Goal: Register for event/course

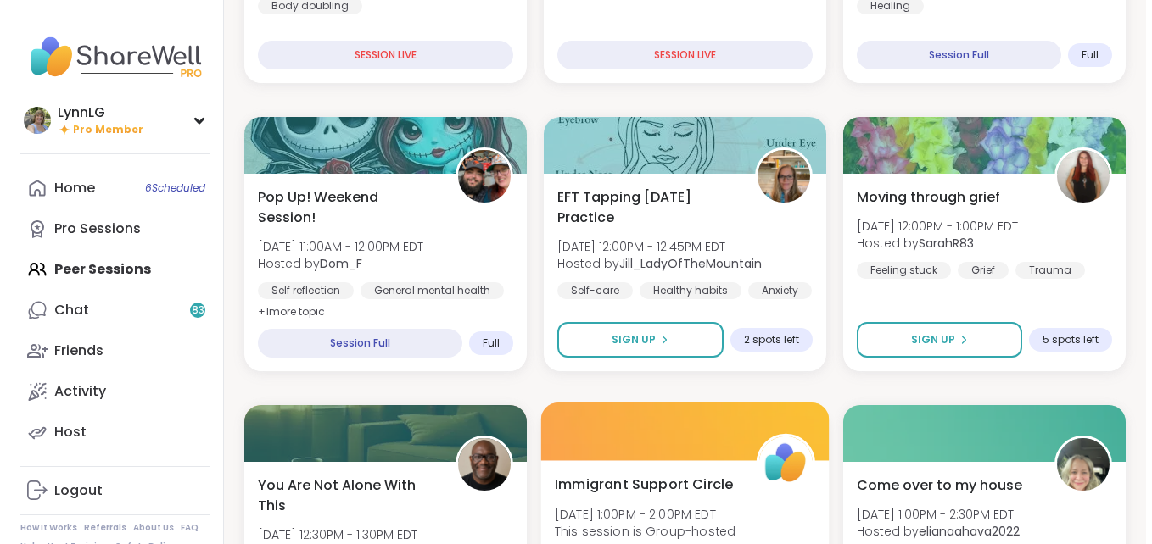
scroll to position [413, 0]
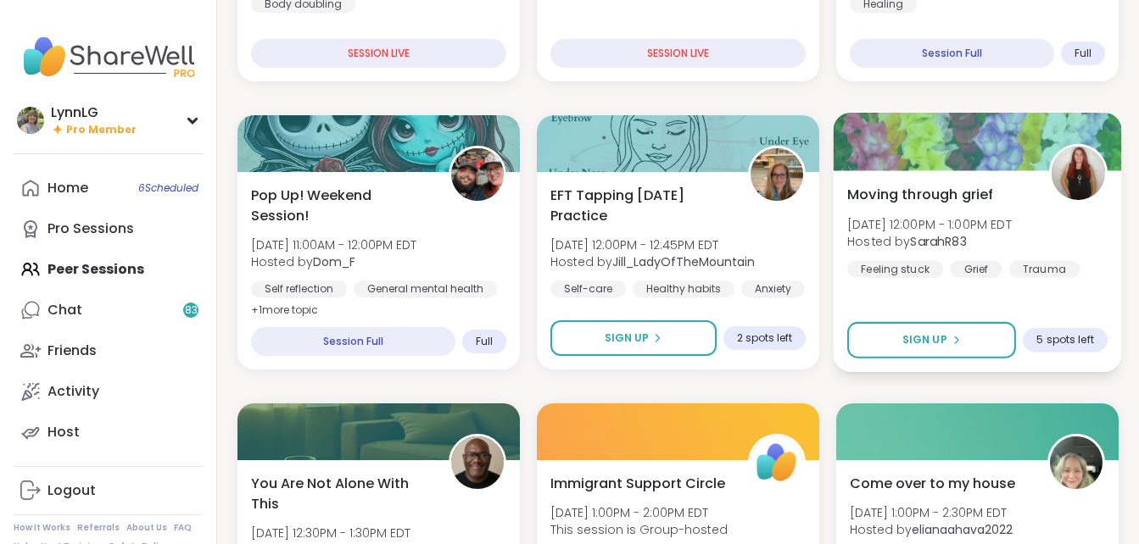
click at [1079, 237] on div "Moving through grief Sun, Sep 07 | 12:00PM - 1:00PM EDT Hosted by SarahR83 Feel…" at bounding box center [977, 230] width 260 height 93
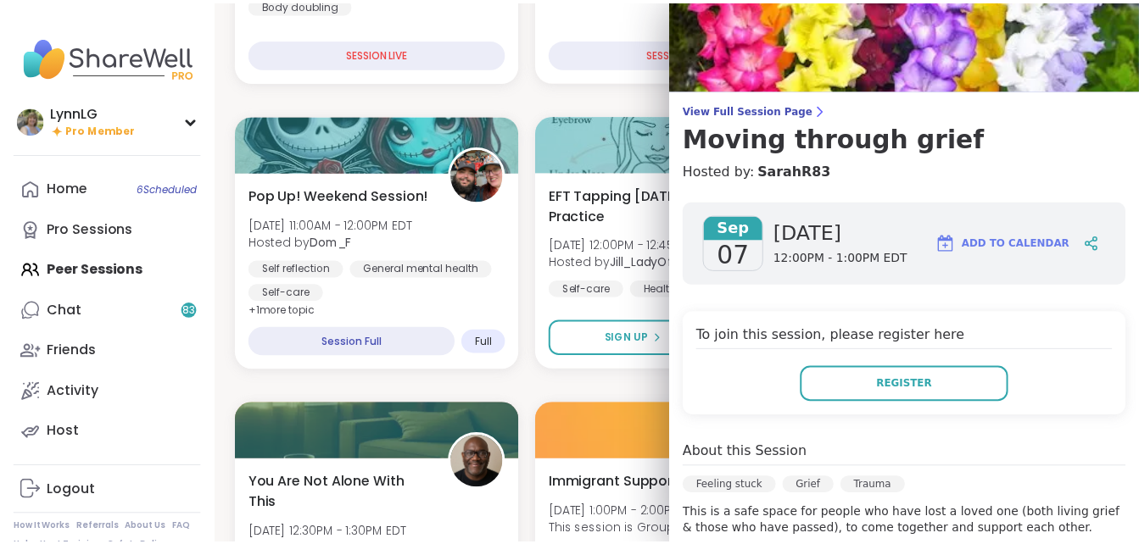
scroll to position [0, 0]
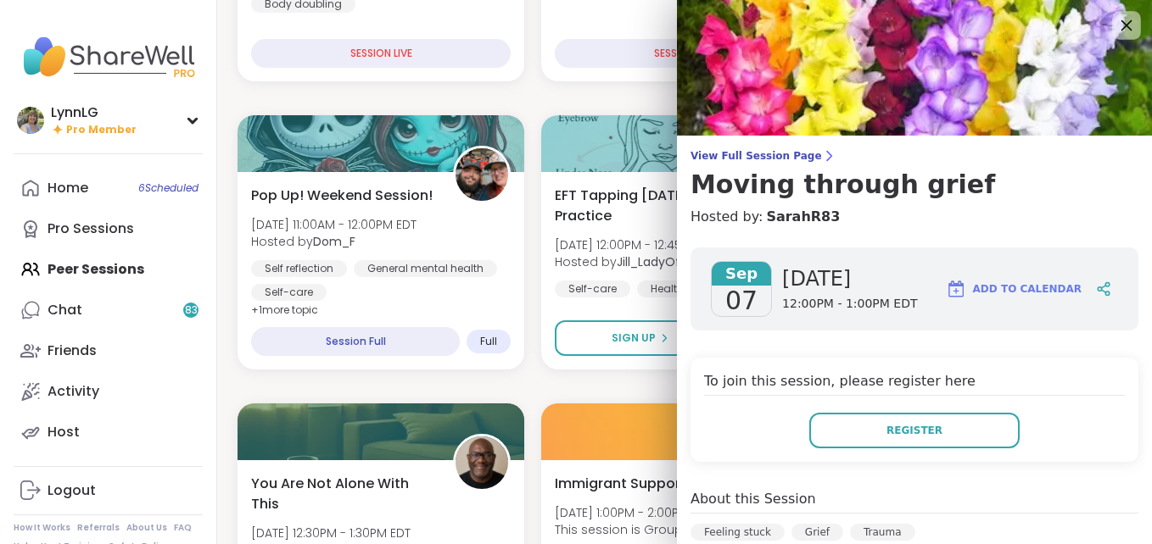
click at [1121, 26] on icon at bounding box center [1126, 25] width 11 height 11
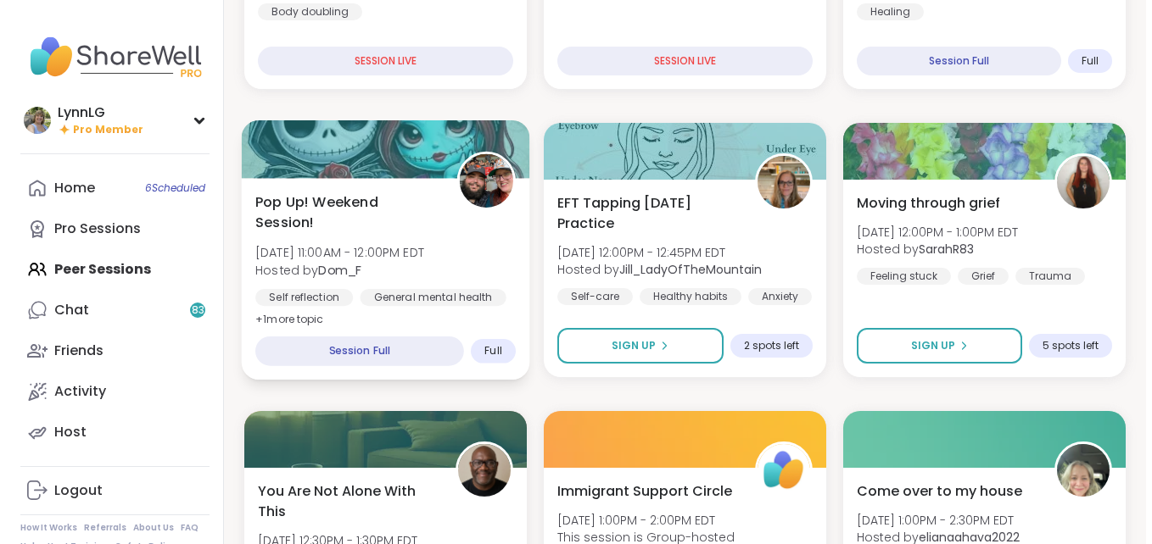
scroll to position [405, 0]
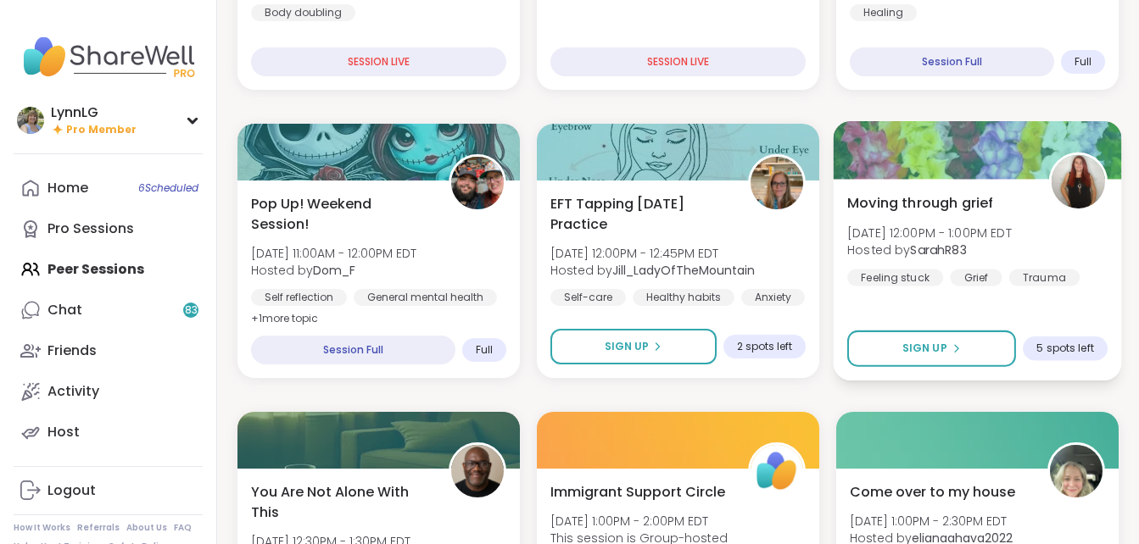
click at [1077, 252] on div "Moving through grief Sun, Sep 07 | 12:00PM - 1:00PM EDT Hosted by SarahR83 Feel…" at bounding box center [977, 239] width 260 height 93
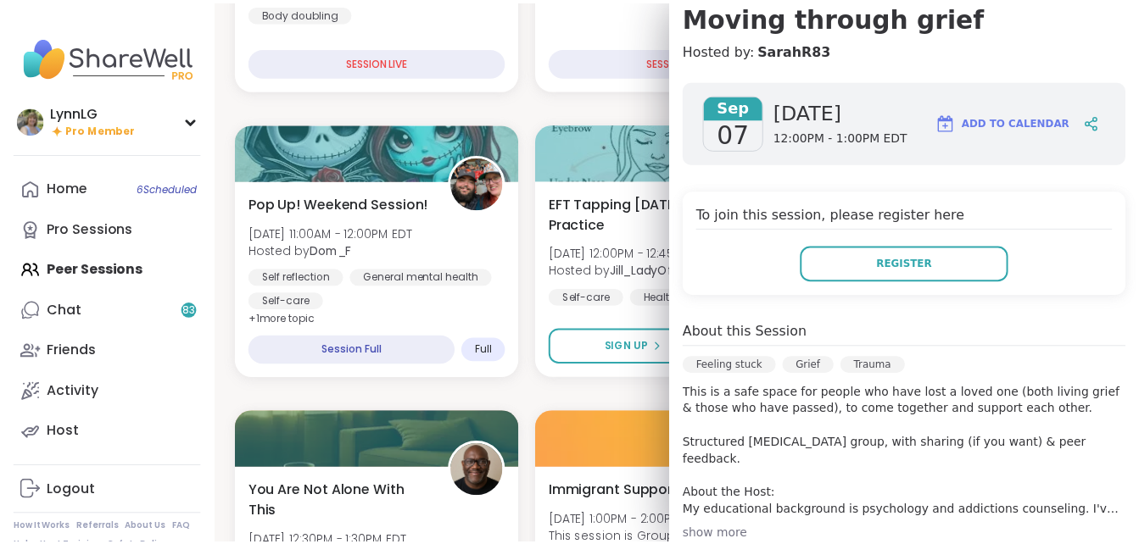
scroll to position [168, 0]
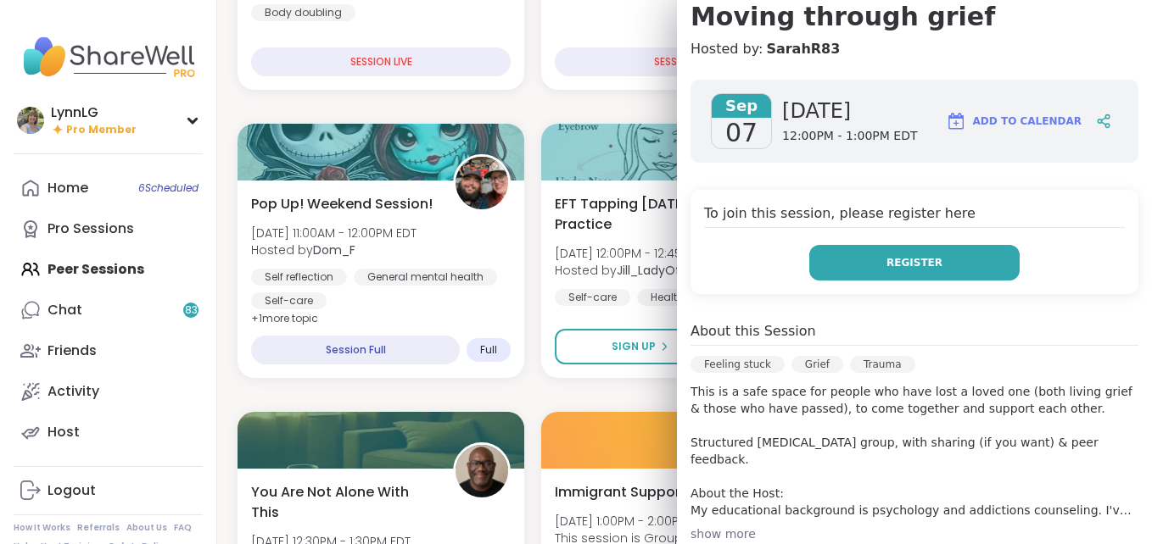
click at [886, 262] on span "Register" at bounding box center [914, 262] width 56 height 15
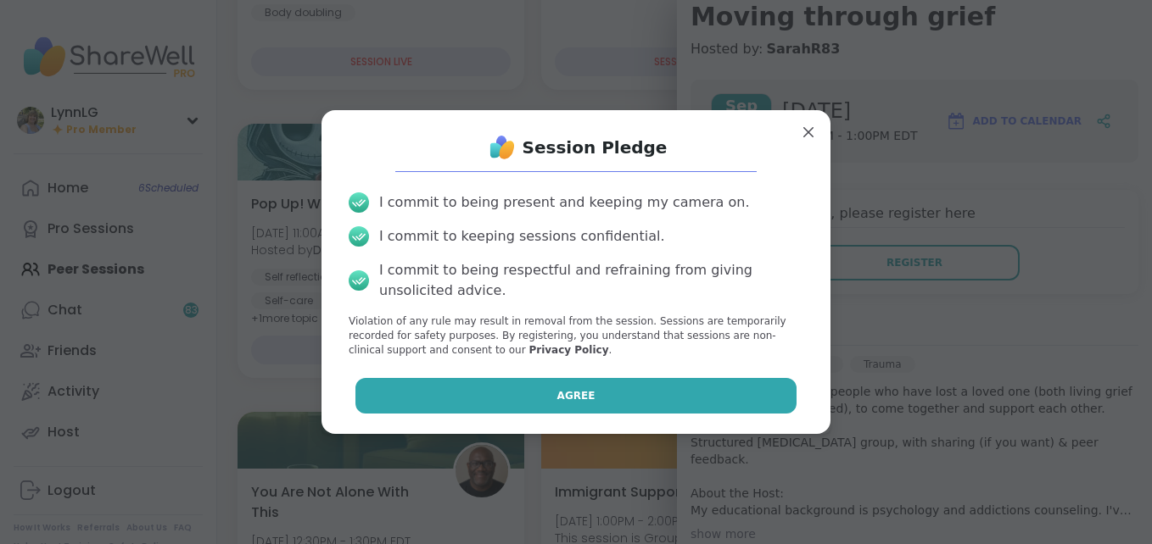
click at [591, 388] on button "Agree" at bounding box center [576, 396] width 442 height 36
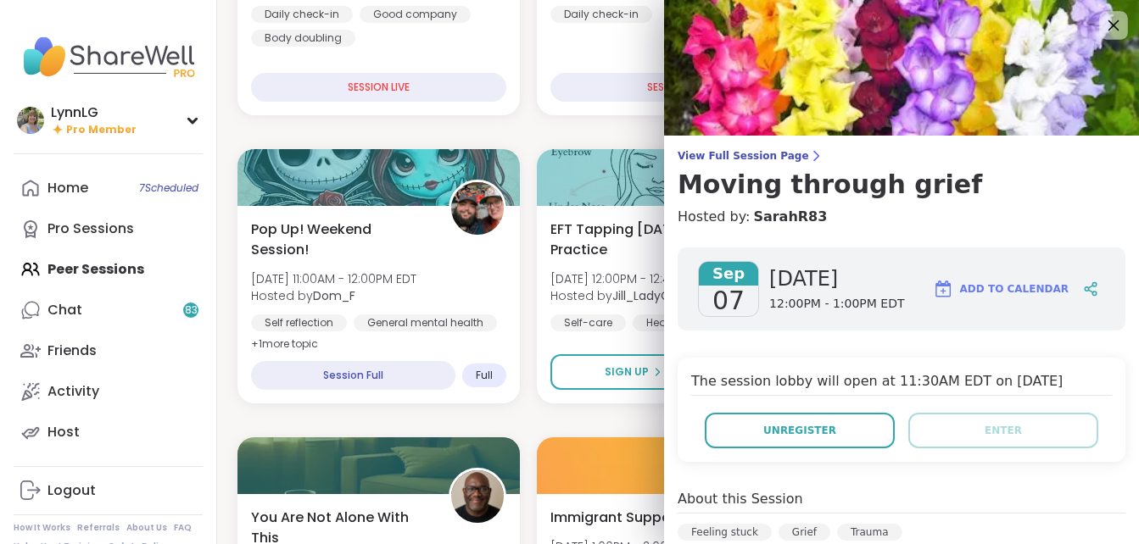
scroll to position [378, 0]
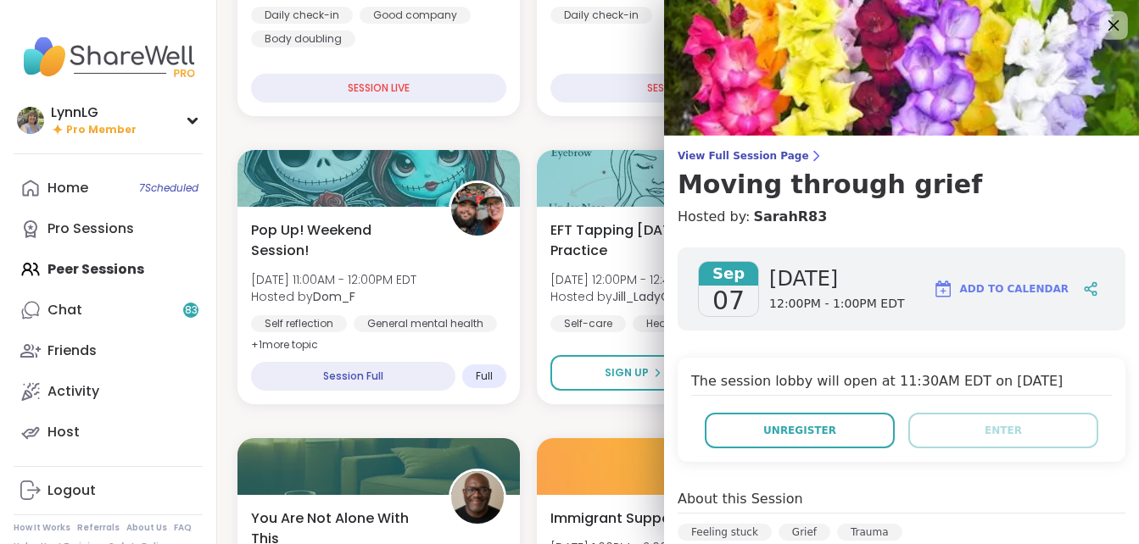
click at [1102, 24] on icon at bounding box center [1112, 24] width 21 height 21
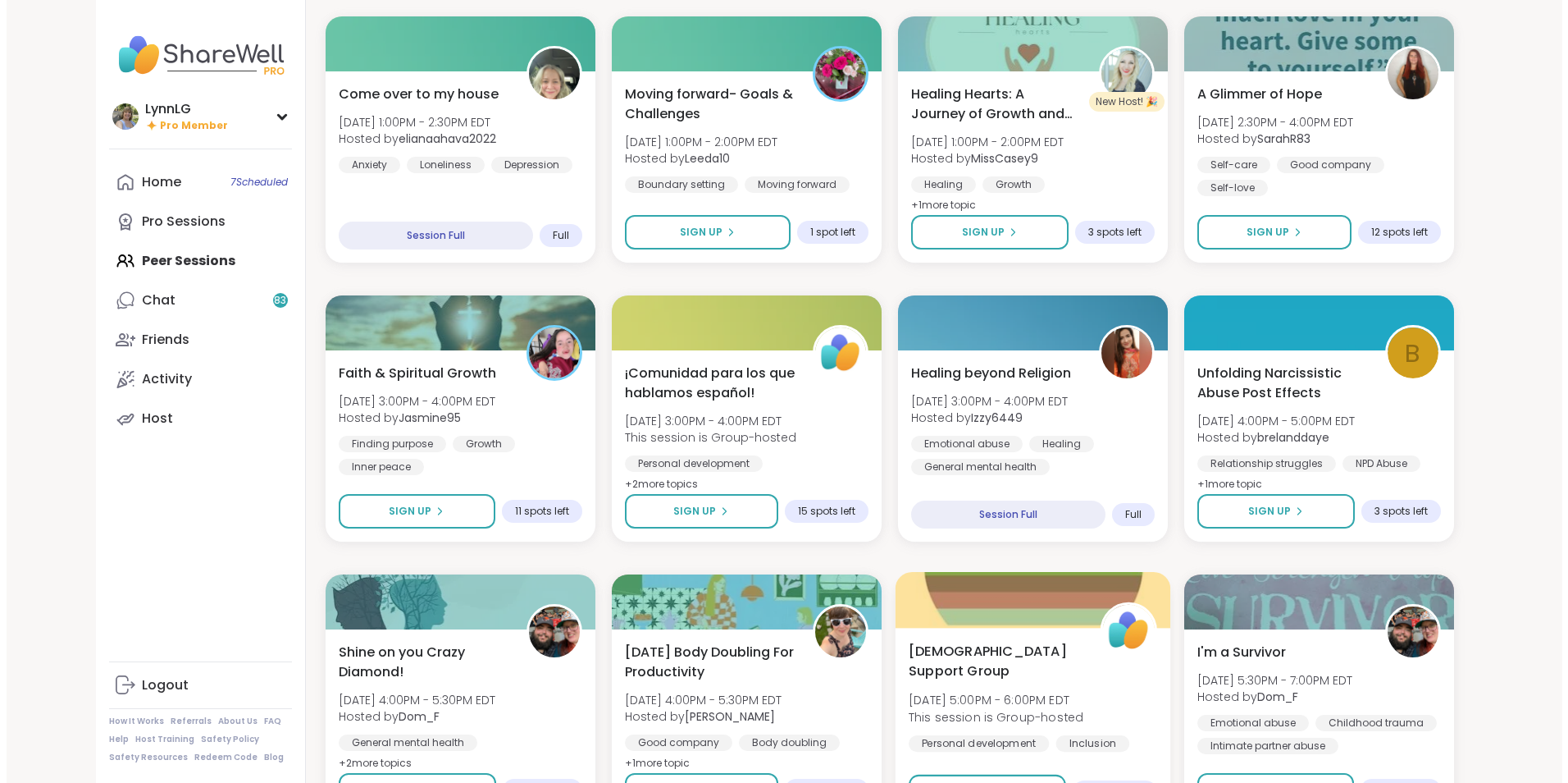
scroll to position [775, 0]
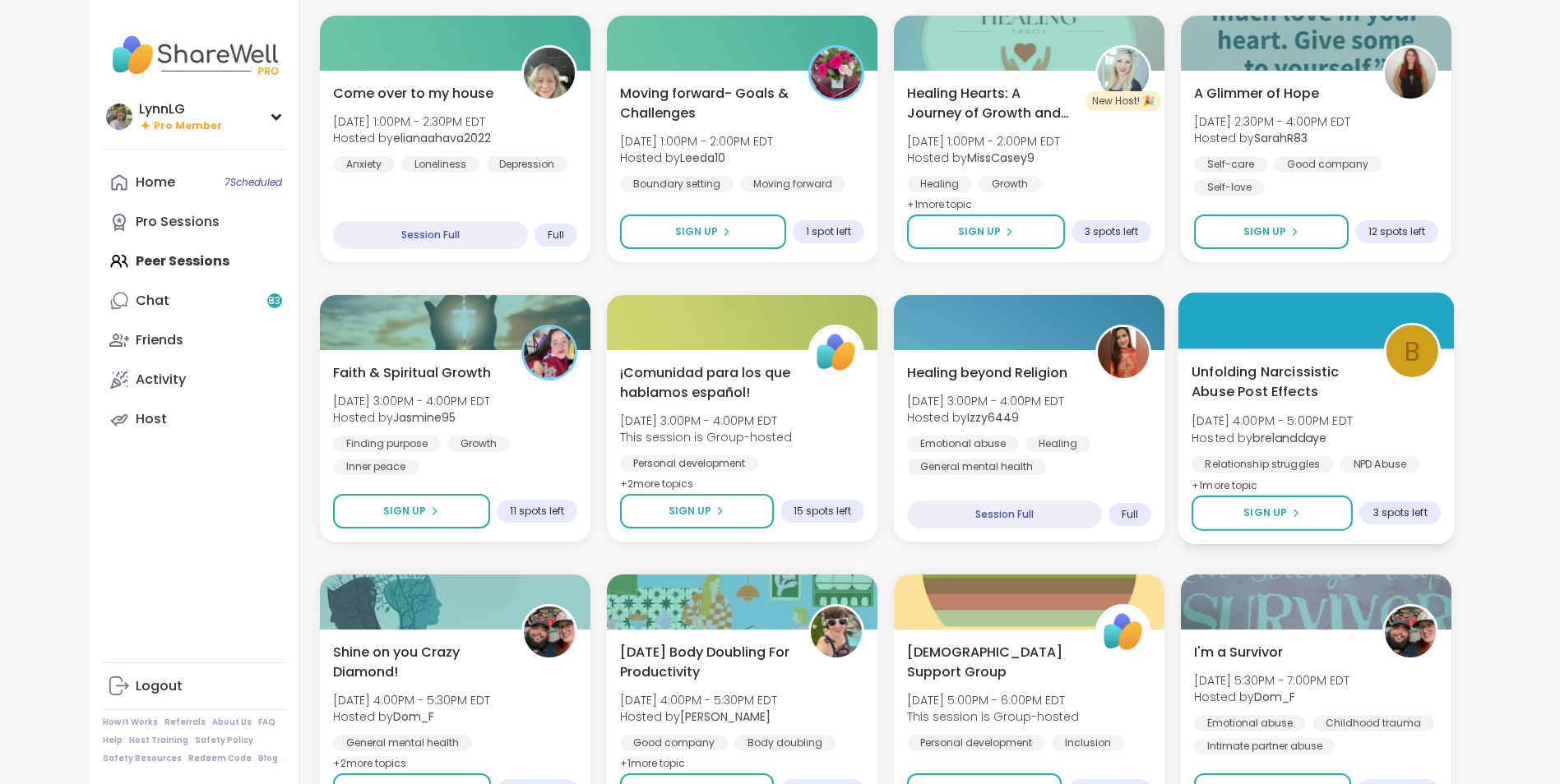
click at [1103, 423] on div "Unfolding Narcissistic Abuse Post Effects Sun, Sep 07 | 4:00PM - 5:00PM EDT Hos…" at bounding box center [1316, 428] width 249 height 134
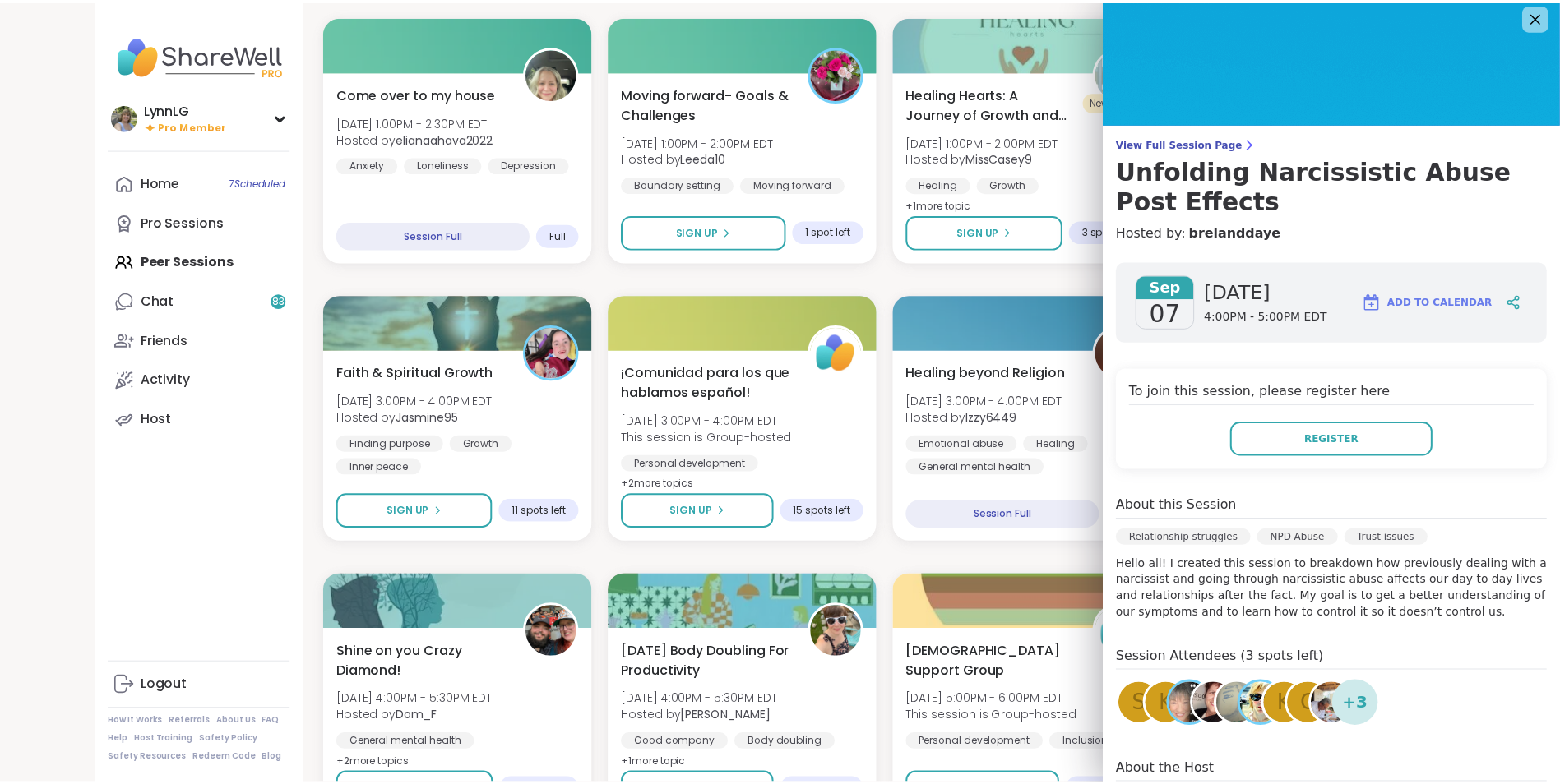
scroll to position [0, 0]
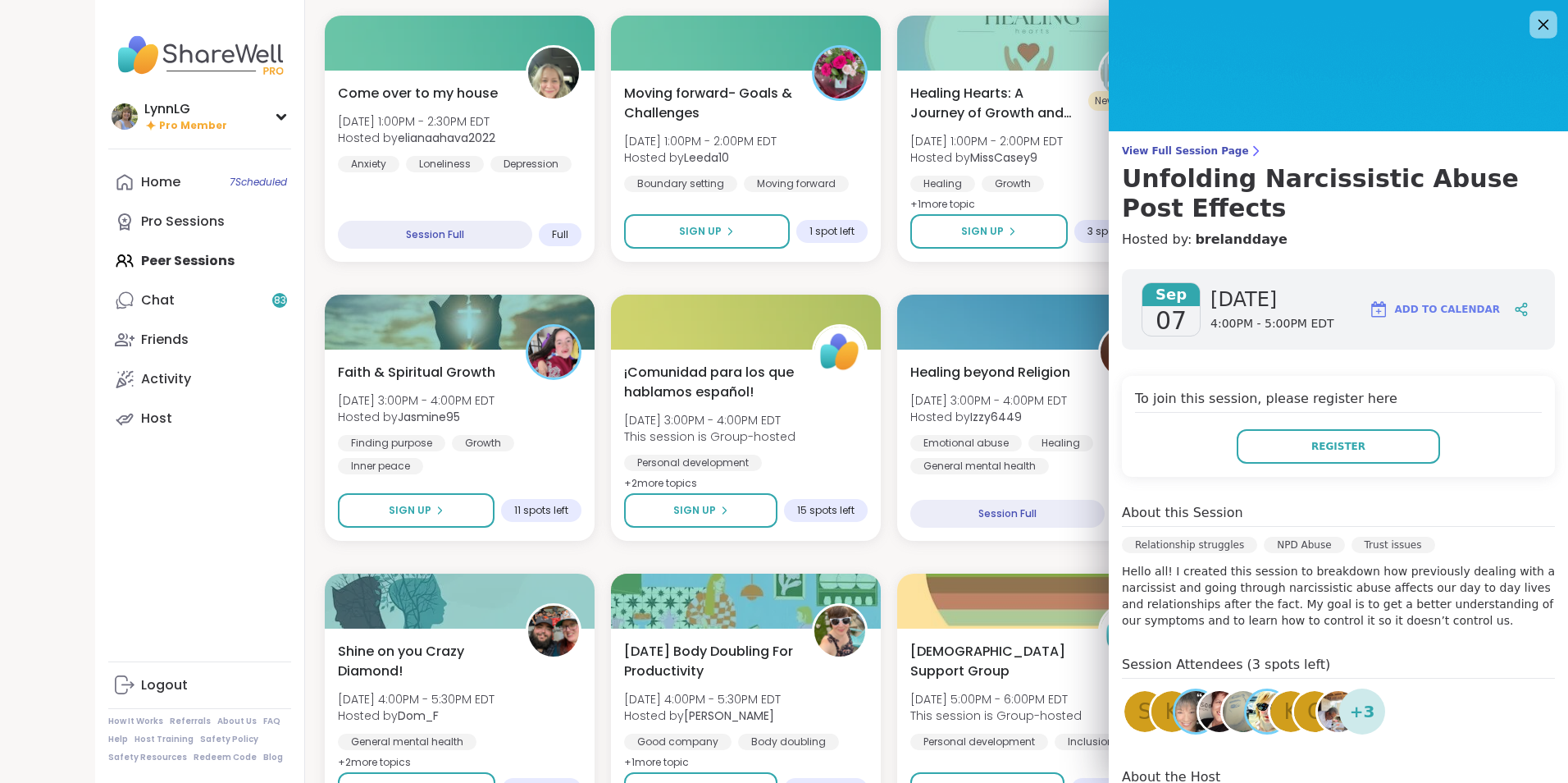
click at [1101, 25] on icon at bounding box center [1544, 24] width 11 height 11
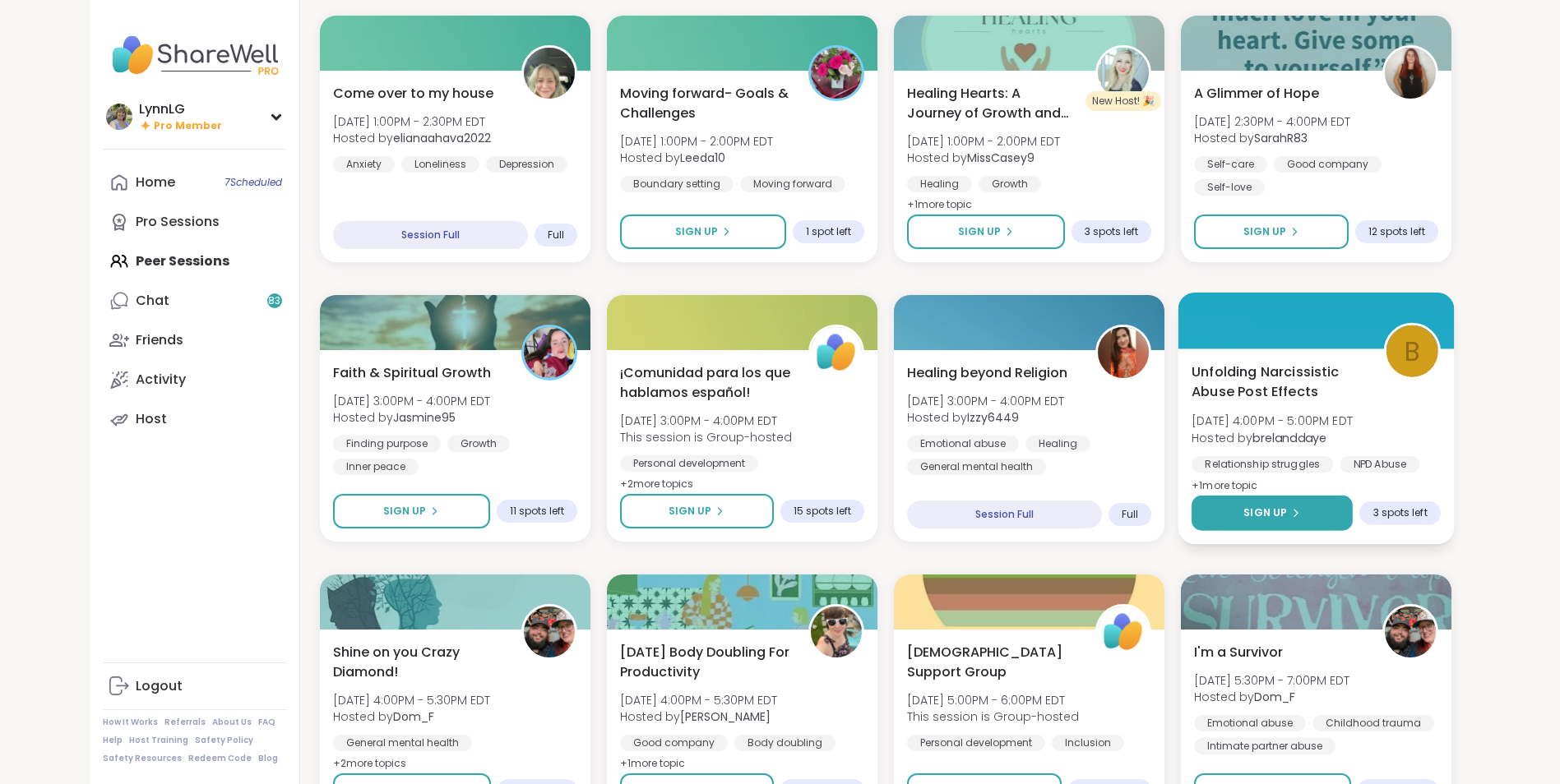
click at [1103, 503] on button "Sign Up" at bounding box center [1272, 513] width 161 height 35
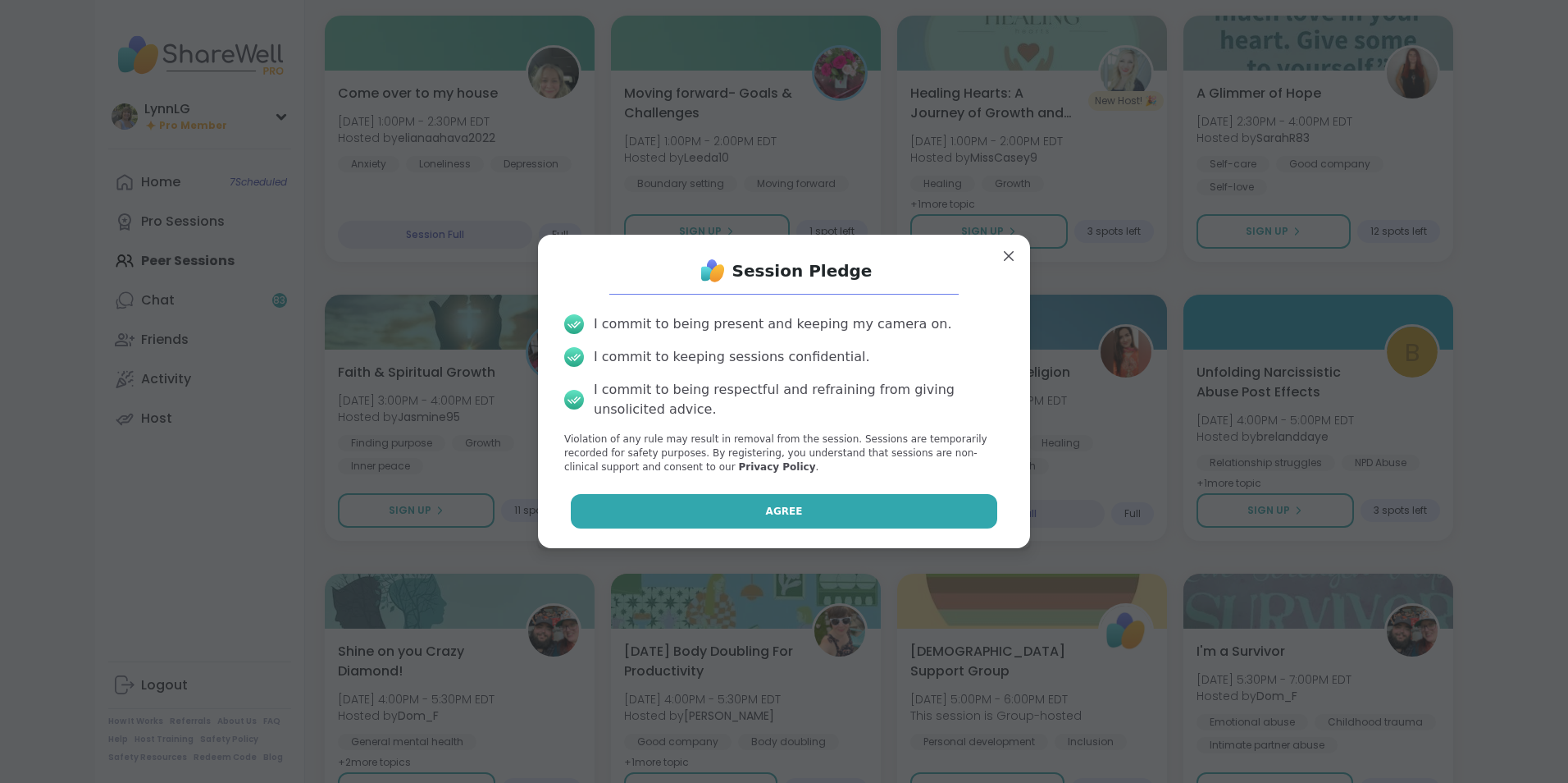
click at [720, 510] on button "Agree" at bounding box center [784, 512] width 428 height 35
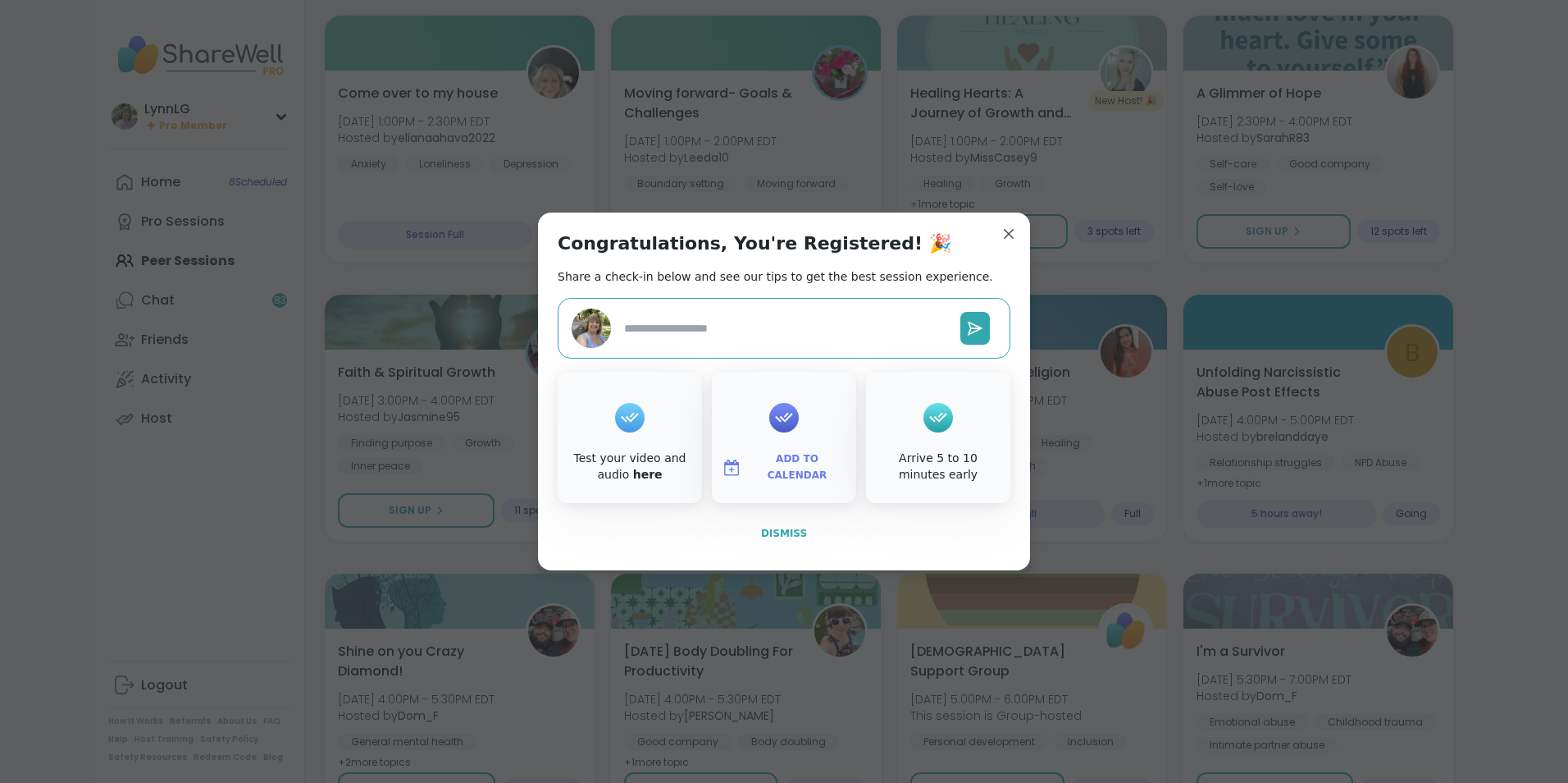
click at [778, 527] on span "Dismiss" at bounding box center [784, 533] width 45 height 12
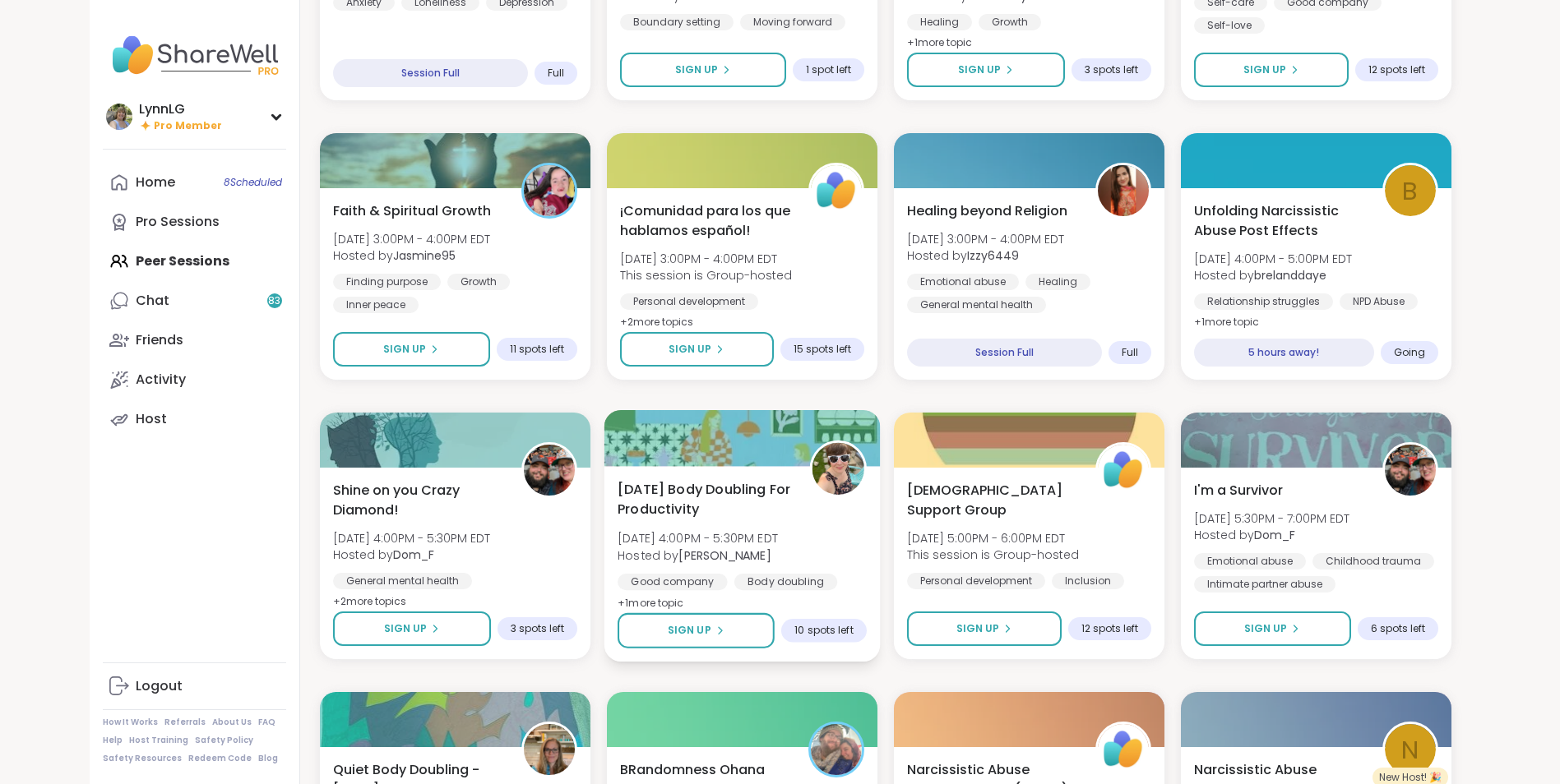
scroll to position [938, 0]
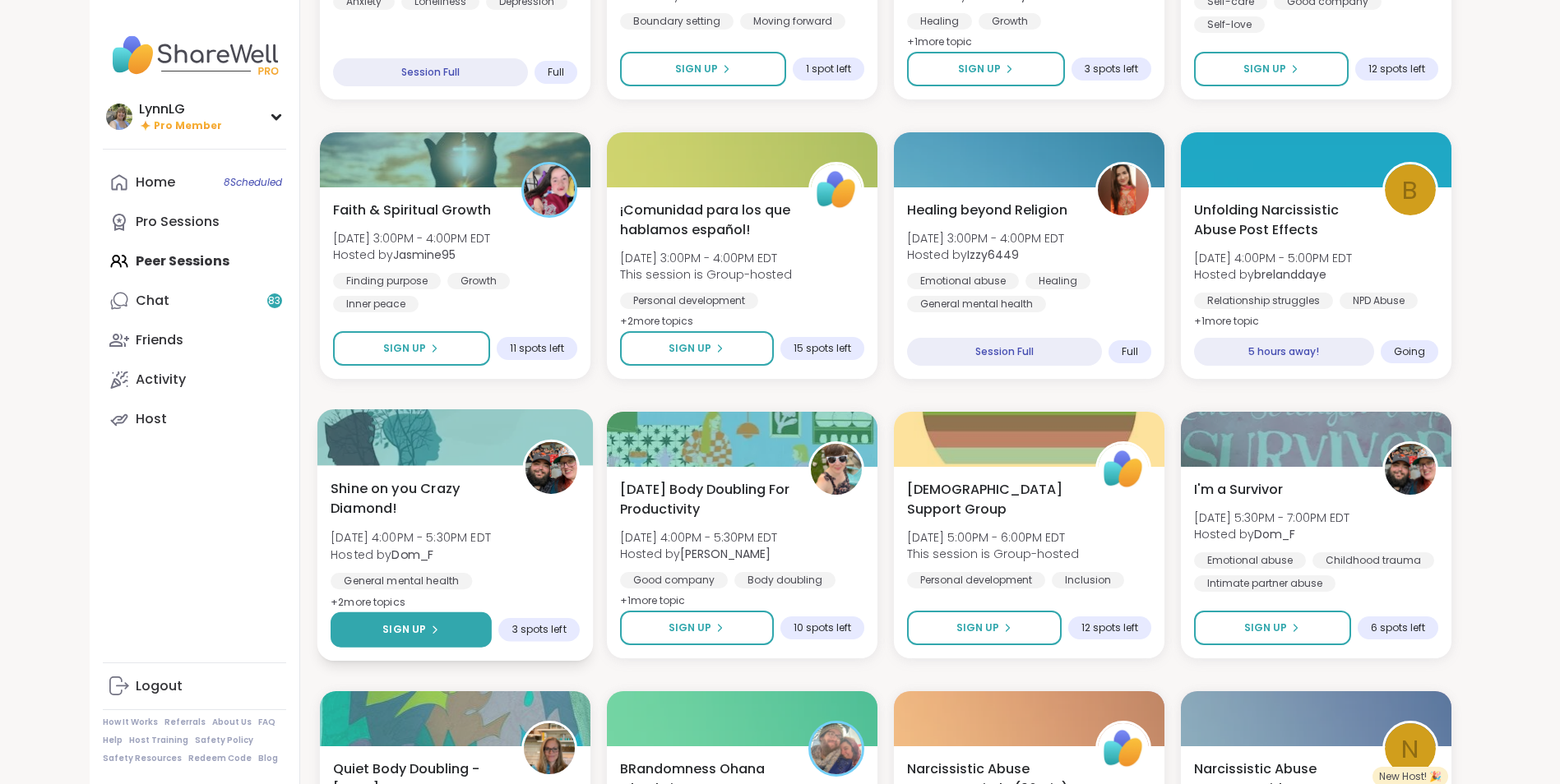
click at [437, 527] on icon at bounding box center [434, 630] width 10 height 10
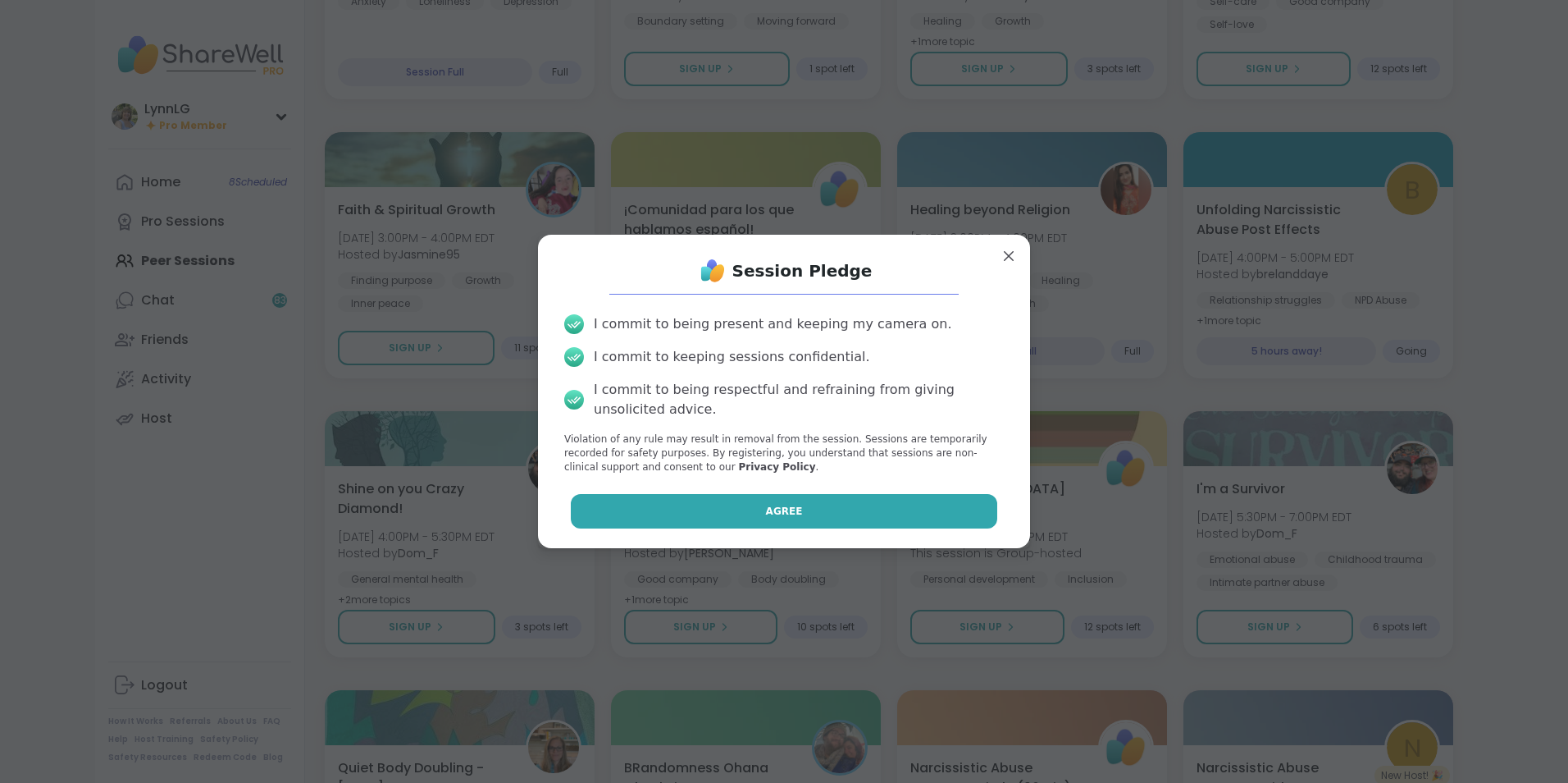
click at [779, 516] on span "Agree" at bounding box center [784, 511] width 37 height 15
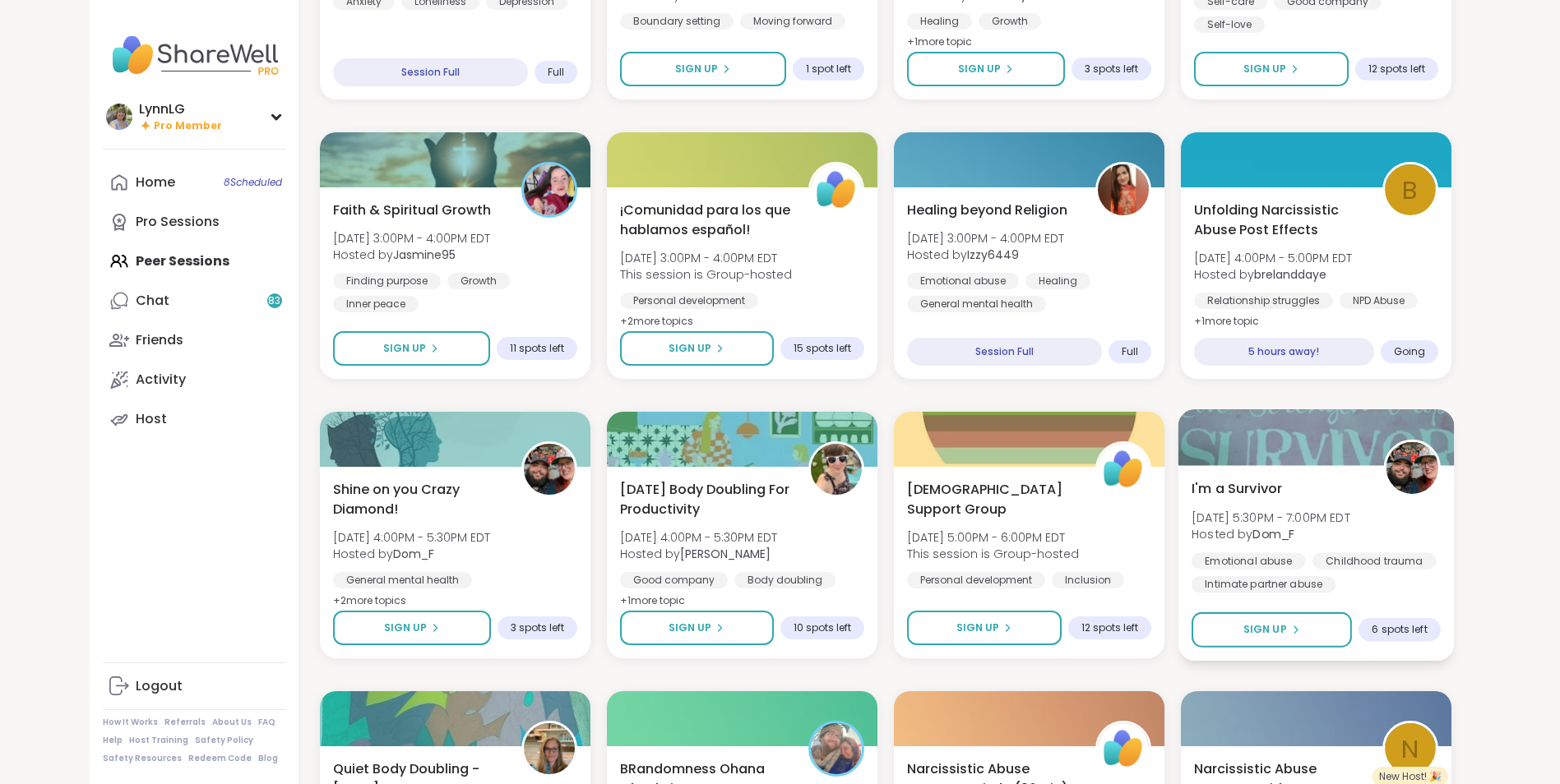
click at [1103, 524] on div "I'm a Survivor Sun, Sep 07 | 5:30PM - 7:00PM EDT Hosted by Dom_F Emotional abus…" at bounding box center [1316, 536] width 249 height 114
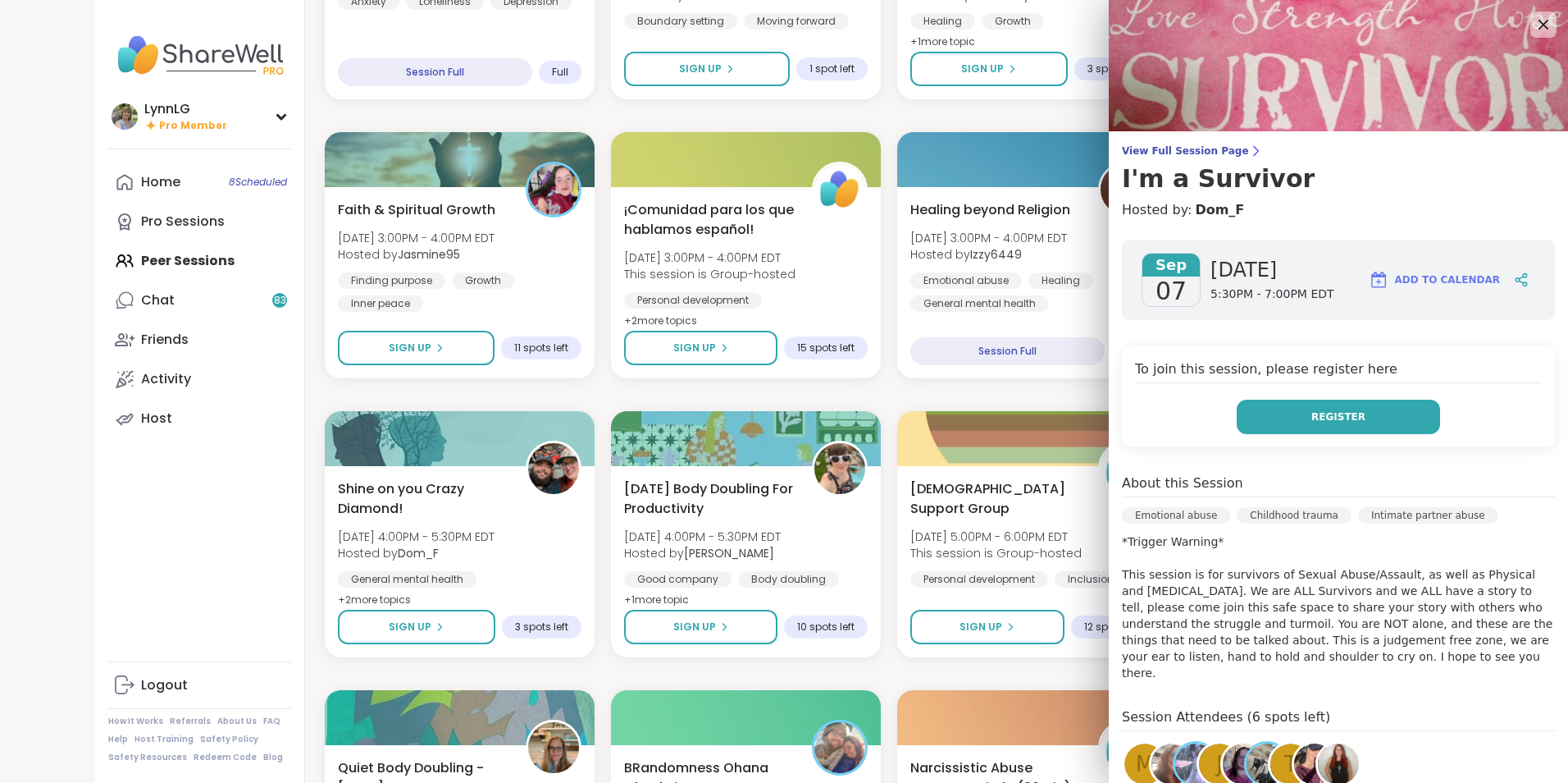
click at [1101, 414] on span "Register" at bounding box center [1339, 416] width 54 height 15
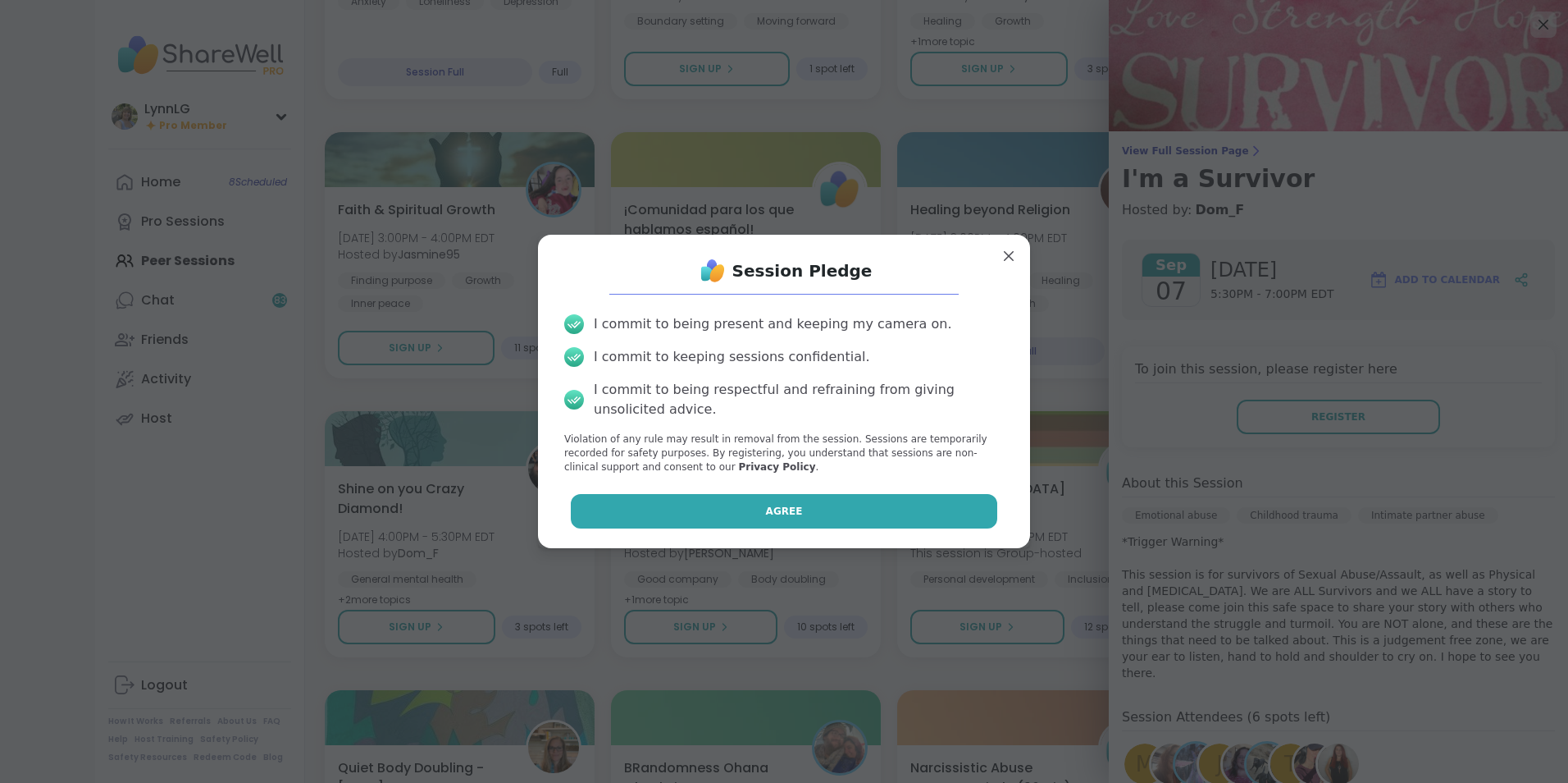
click at [766, 516] on span "Agree" at bounding box center [784, 511] width 37 height 15
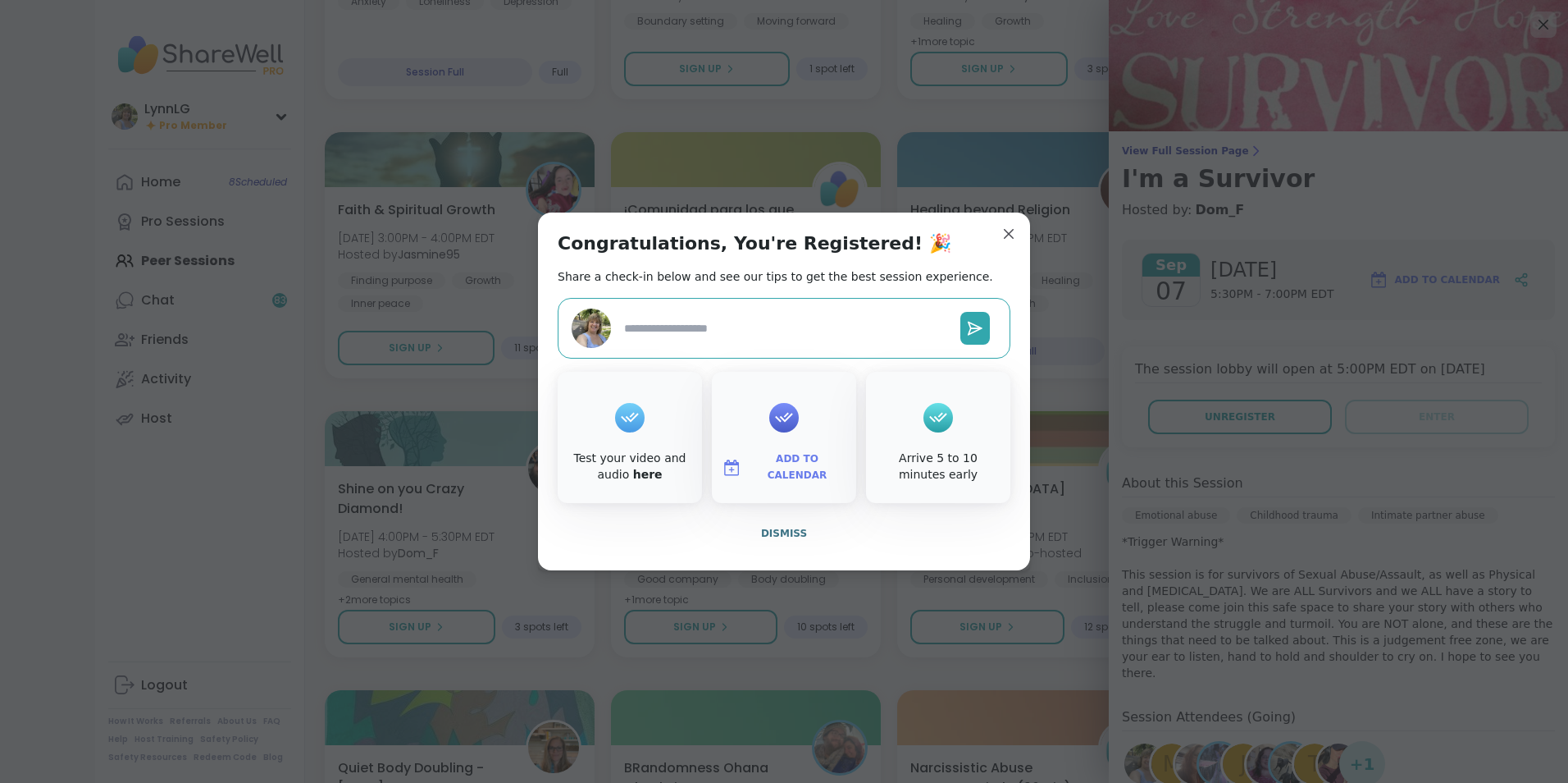
type textarea "*"
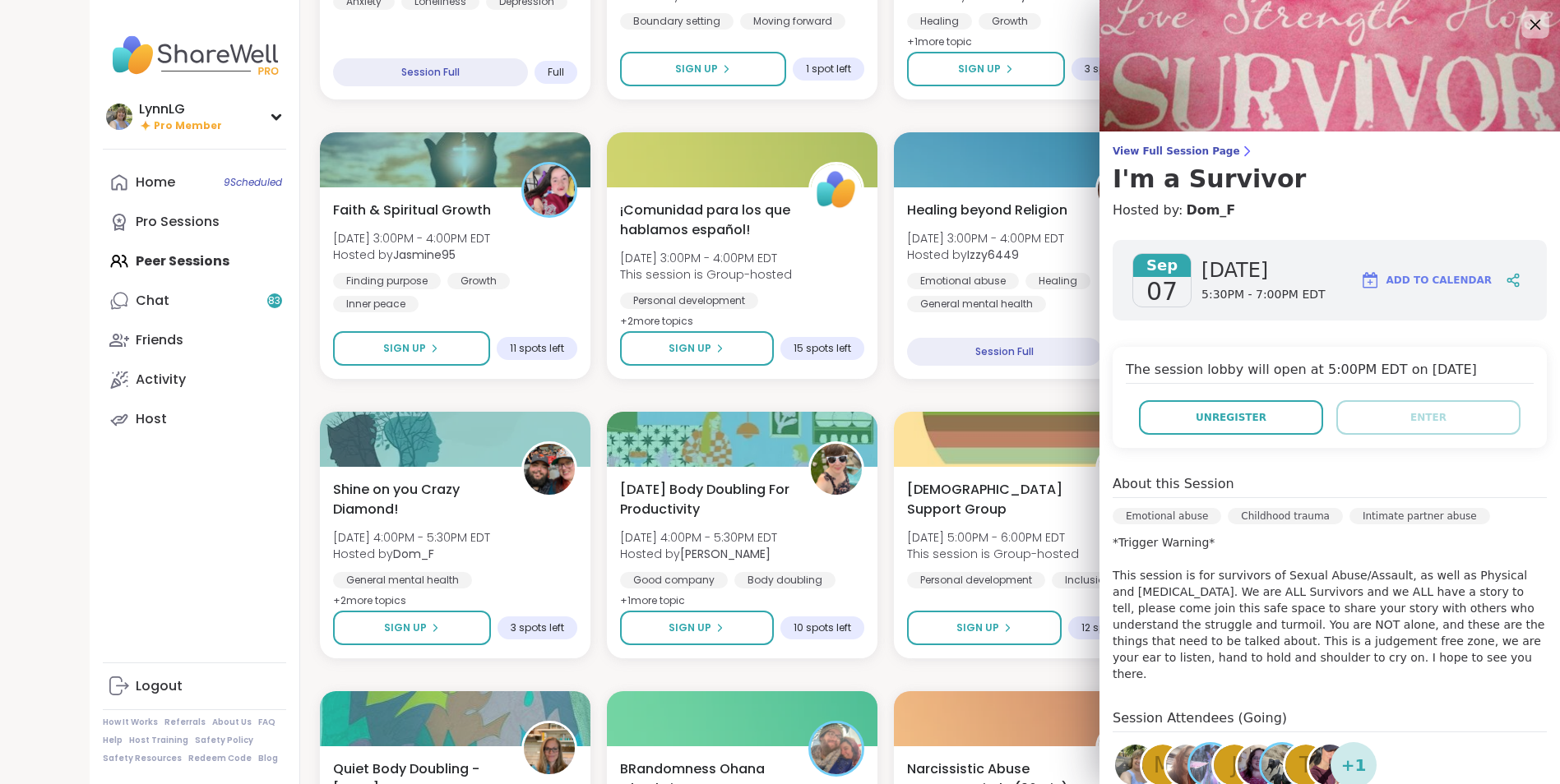
click at [1103, 24] on icon at bounding box center [1534, 23] width 20 height 20
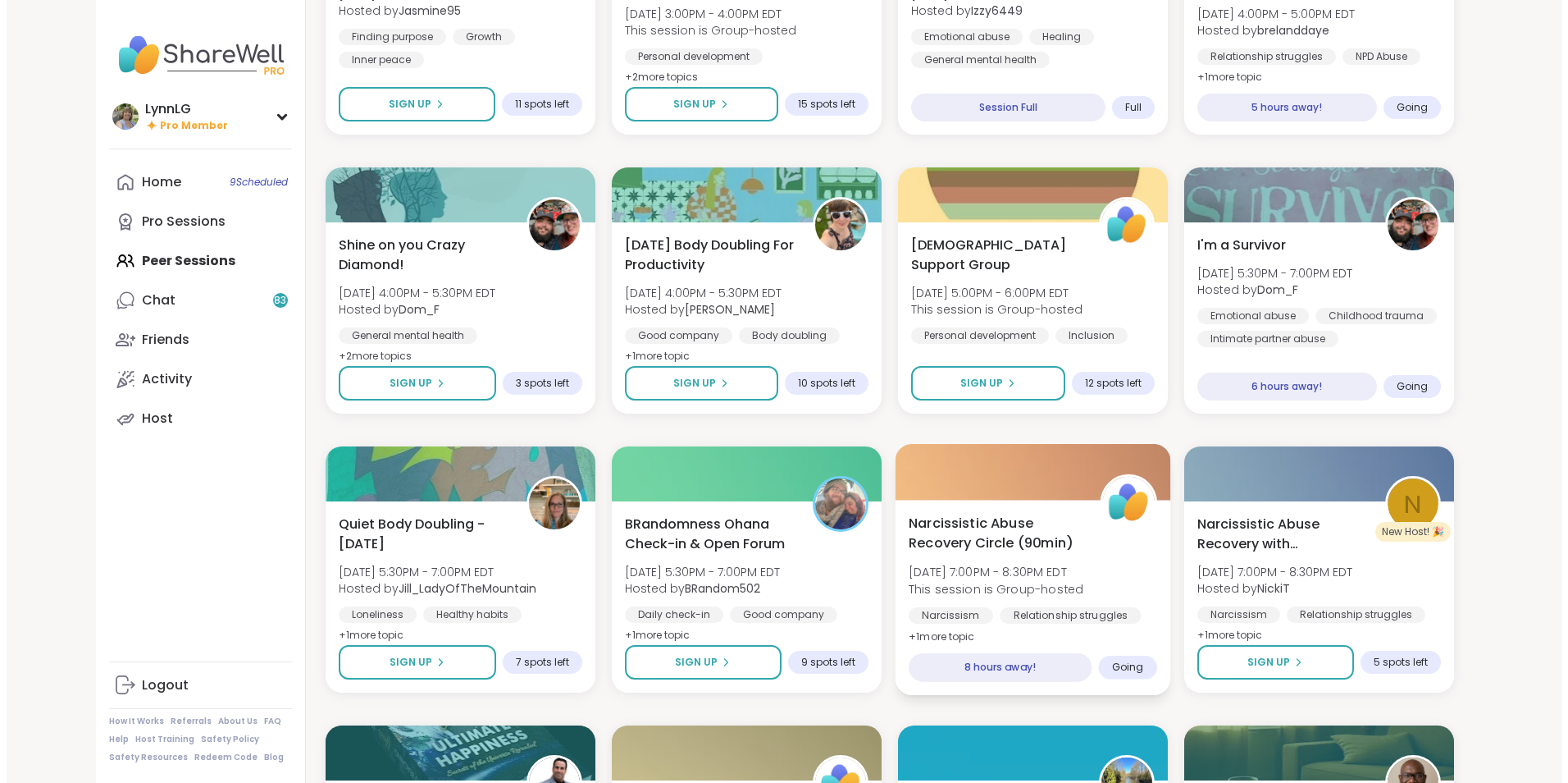
scroll to position [1182, 0]
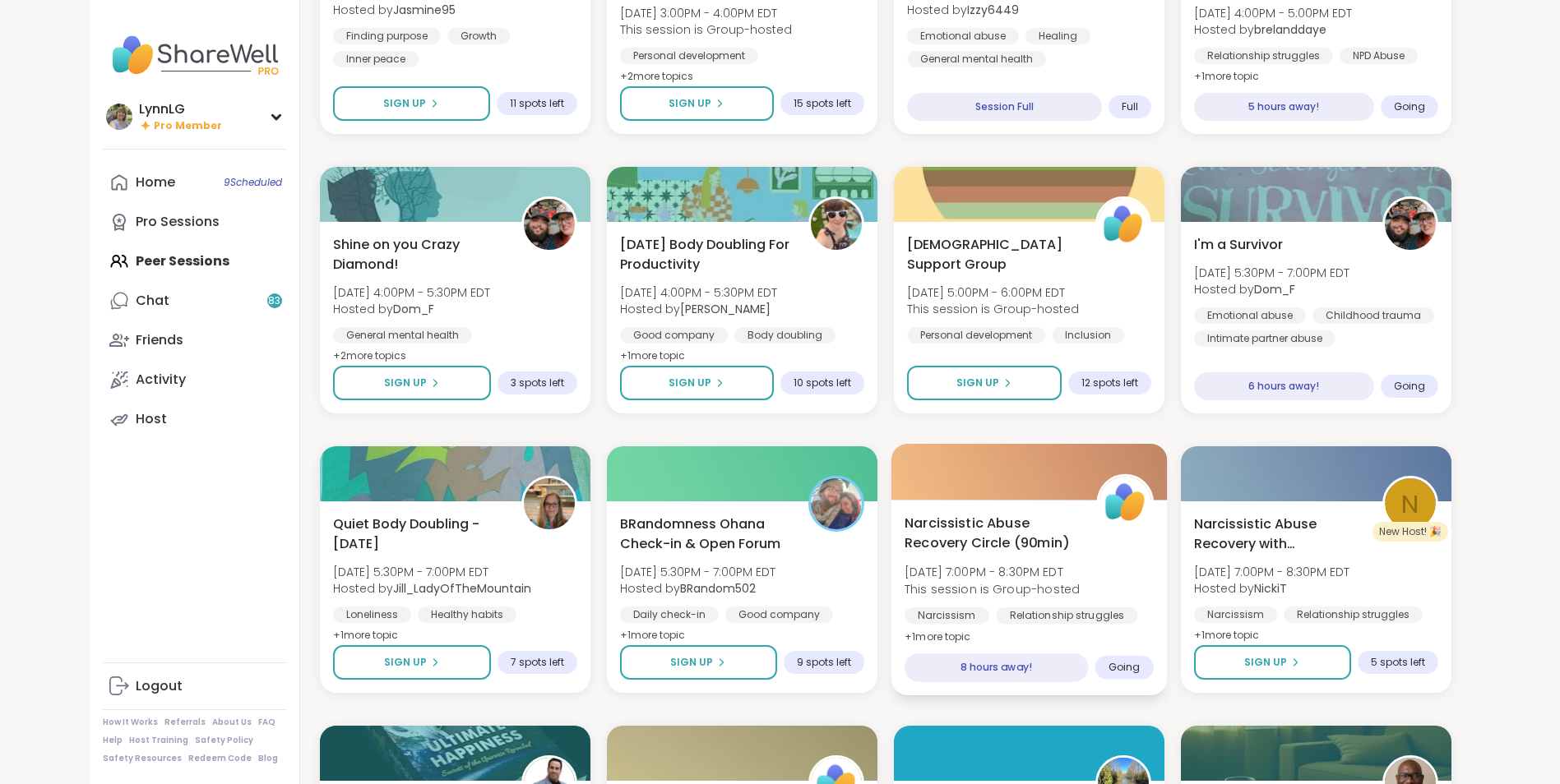
click at [1103, 527] on div "Narcissistic Abuse Recovery Circle (90min) Sun, Sep 07 | 7:00PM - 8:30PM EDT Th…" at bounding box center [1029, 580] width 249 height 134
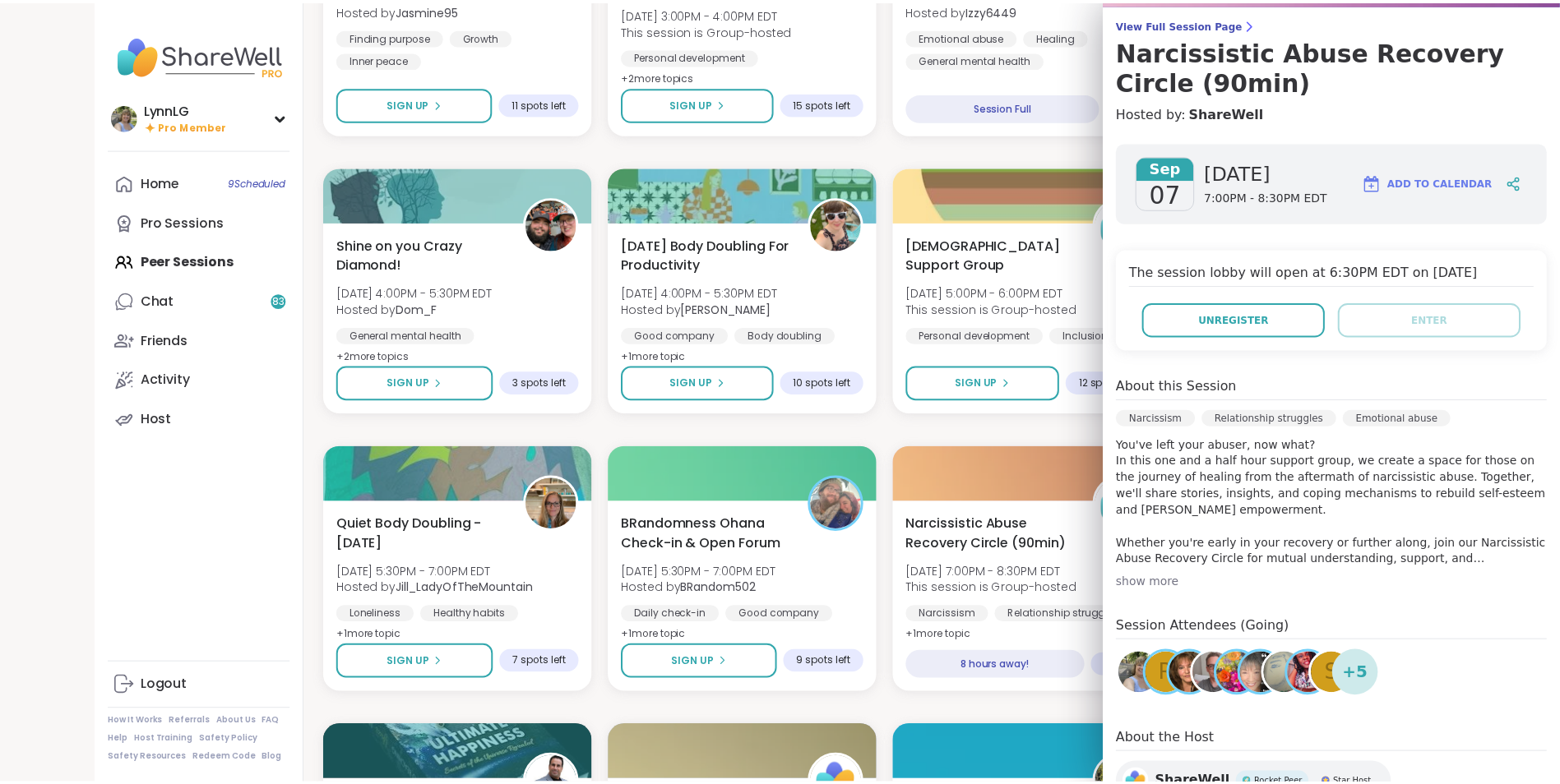
scroll to position [0, 0]
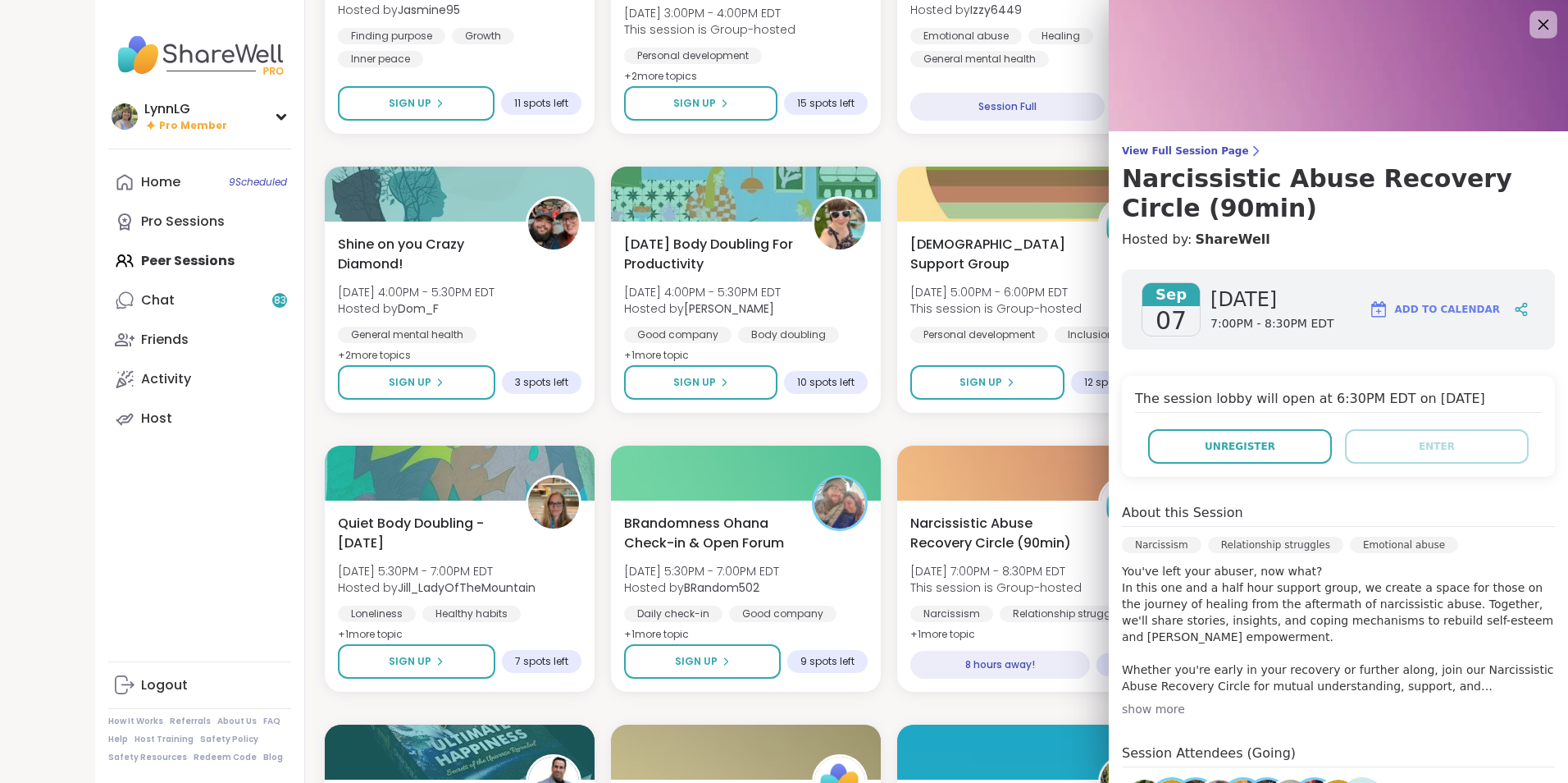
click at [1101, 31] on icon at bounding box center [1543, 23] width 20 height 20
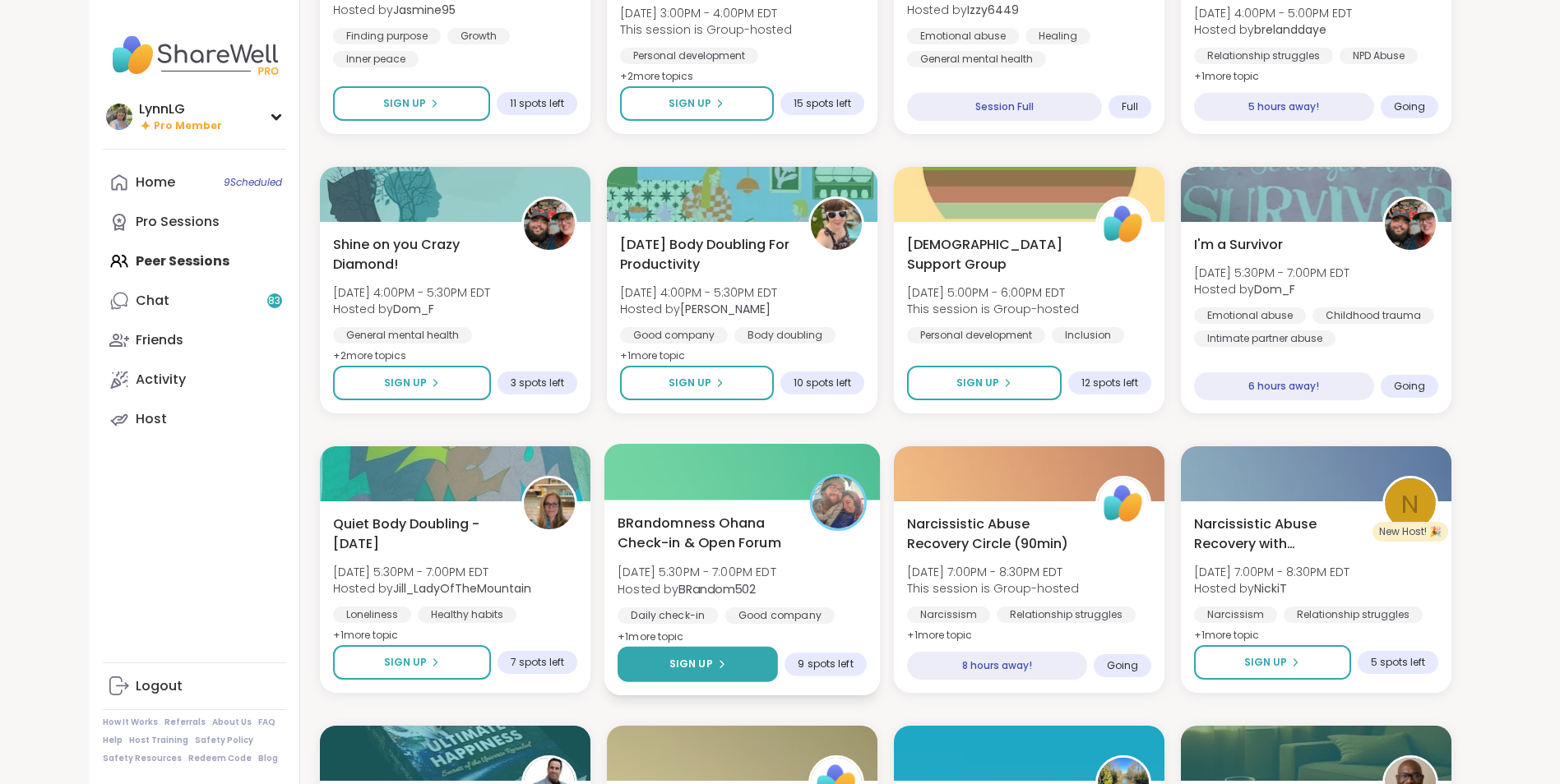
click at [701, 527] on span "Sign Up" at bounding box center [689, 664] width 44 height 15
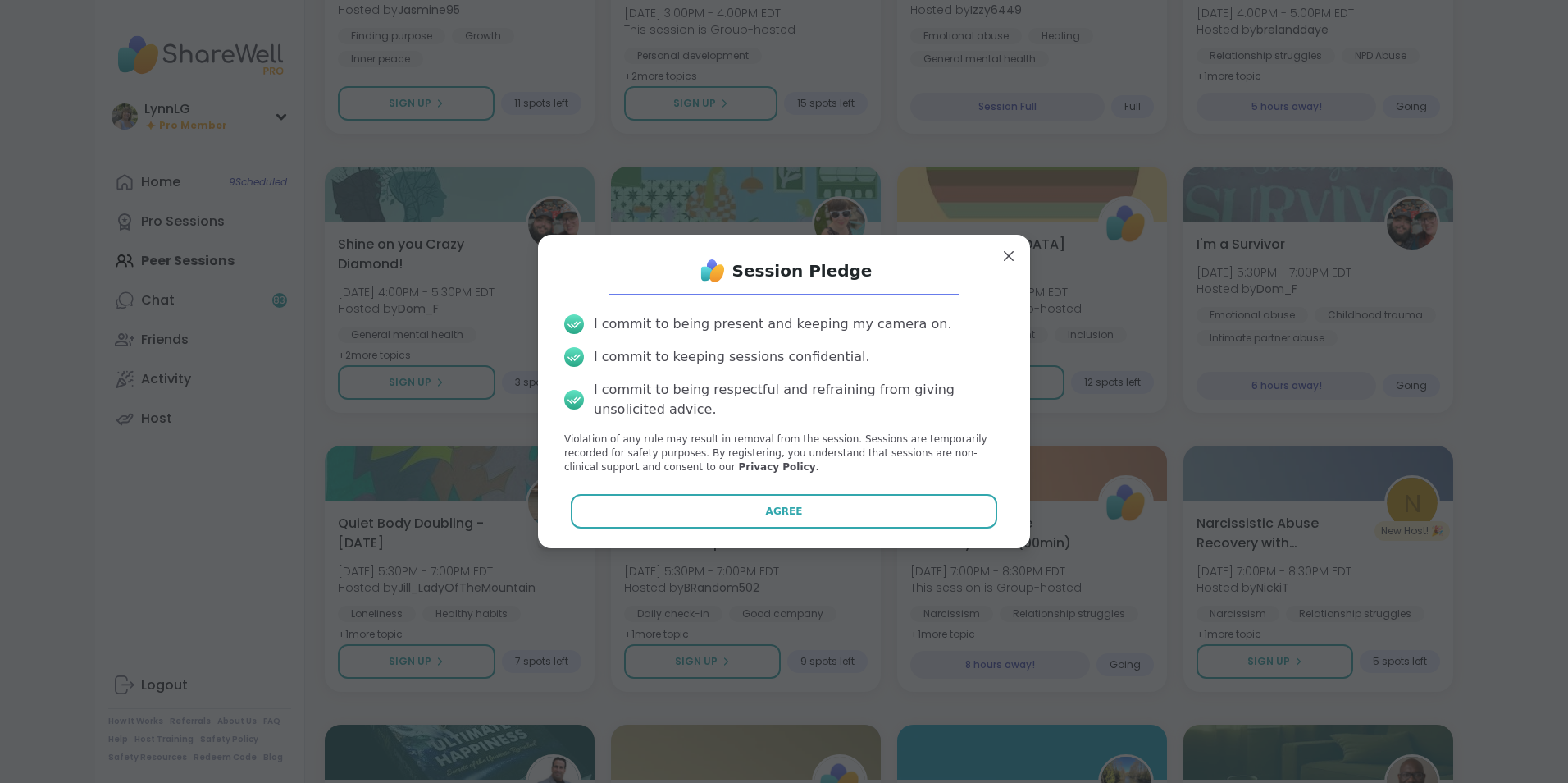
click at [741, 510] on button "Agree" at bounding box center [784, 512] width 428 height 35
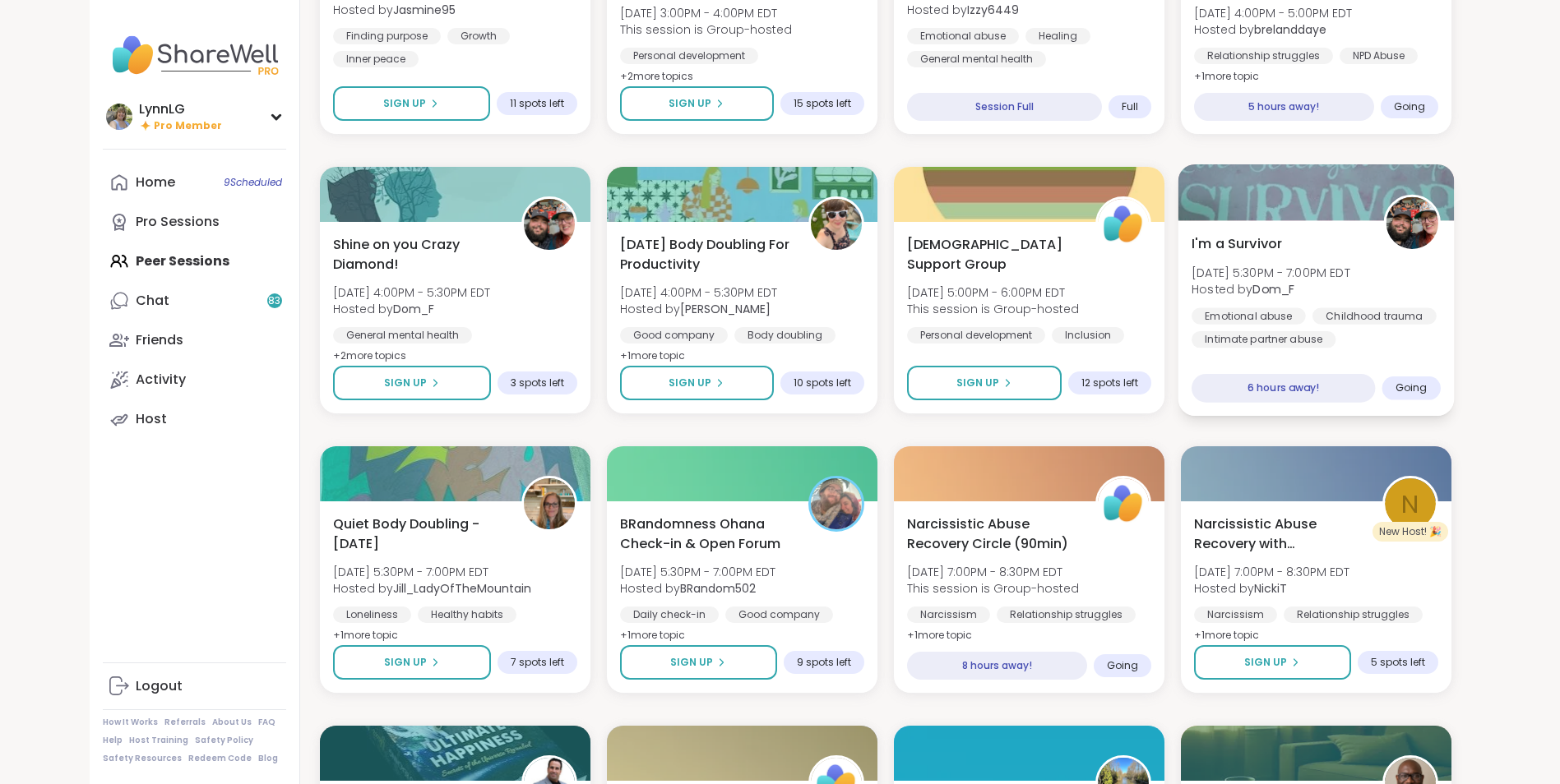
click at [1103, 341] on div "Emotional abuse Childhood trauma Intimate partner abuse" at bounding box center [1316, 328] width 249 height 41
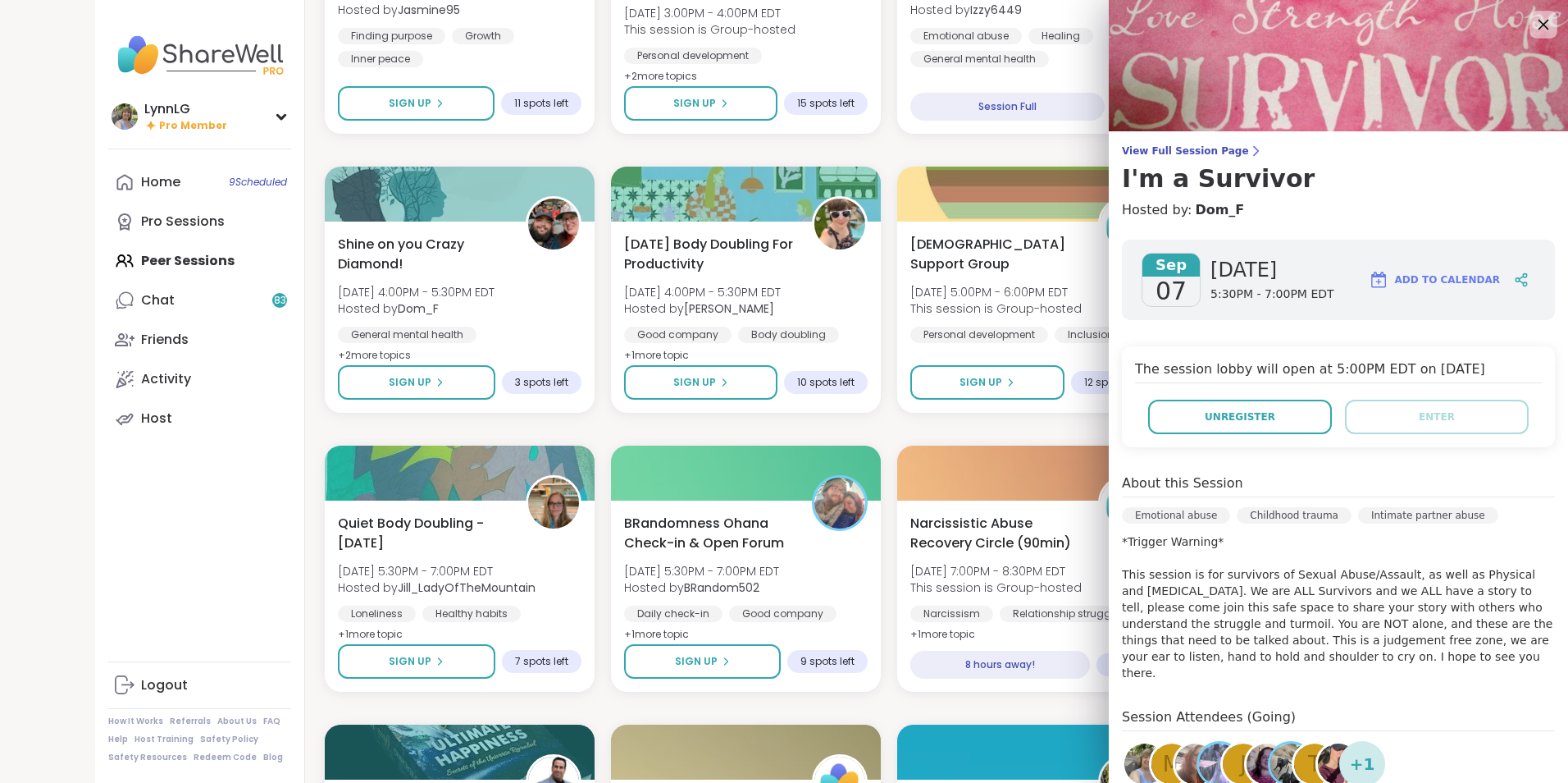
click at [1101, 22] on icon at bounding box center [1544, 24] width 11 height 11
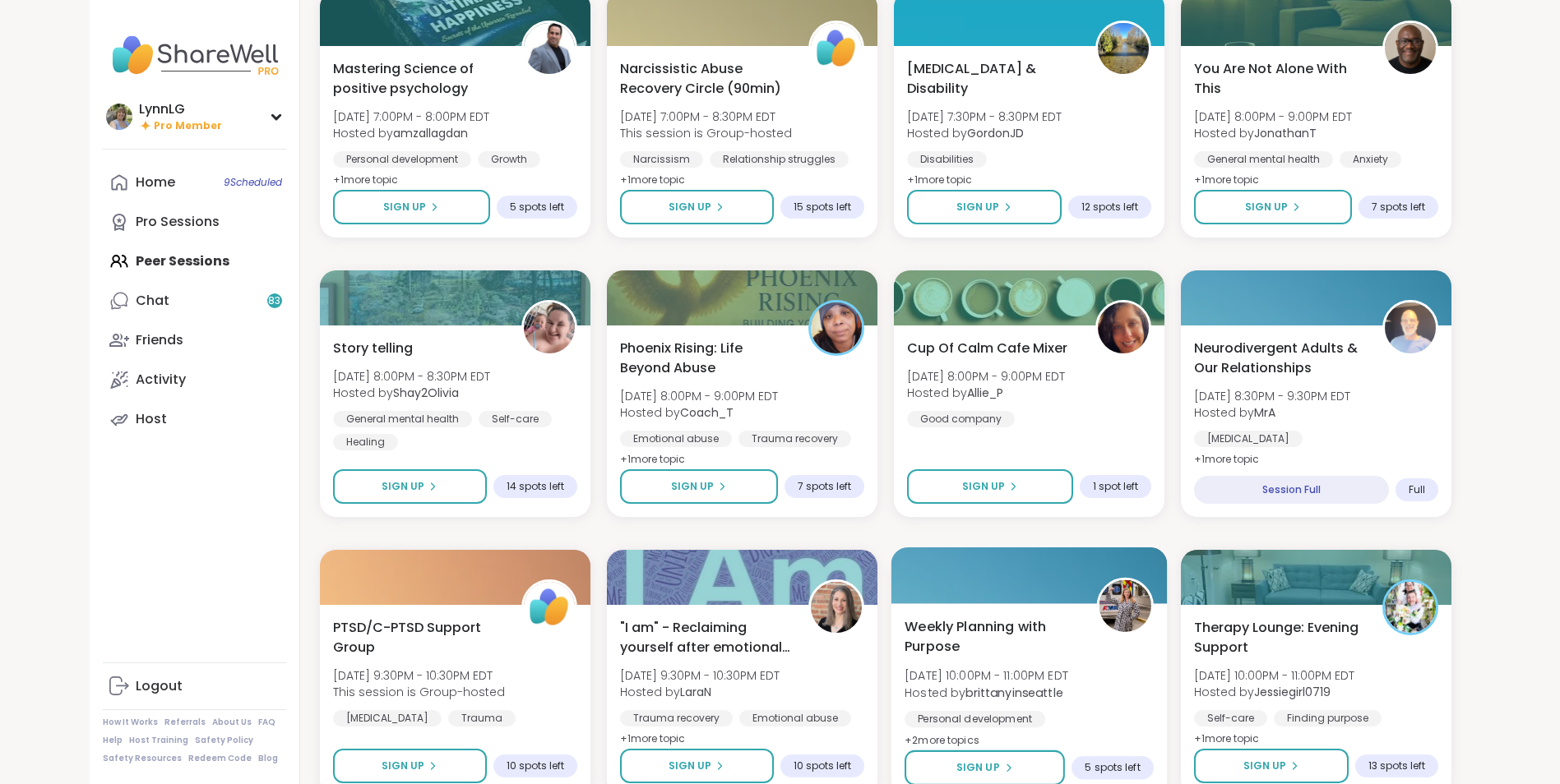
scroll to position [1919, 0]
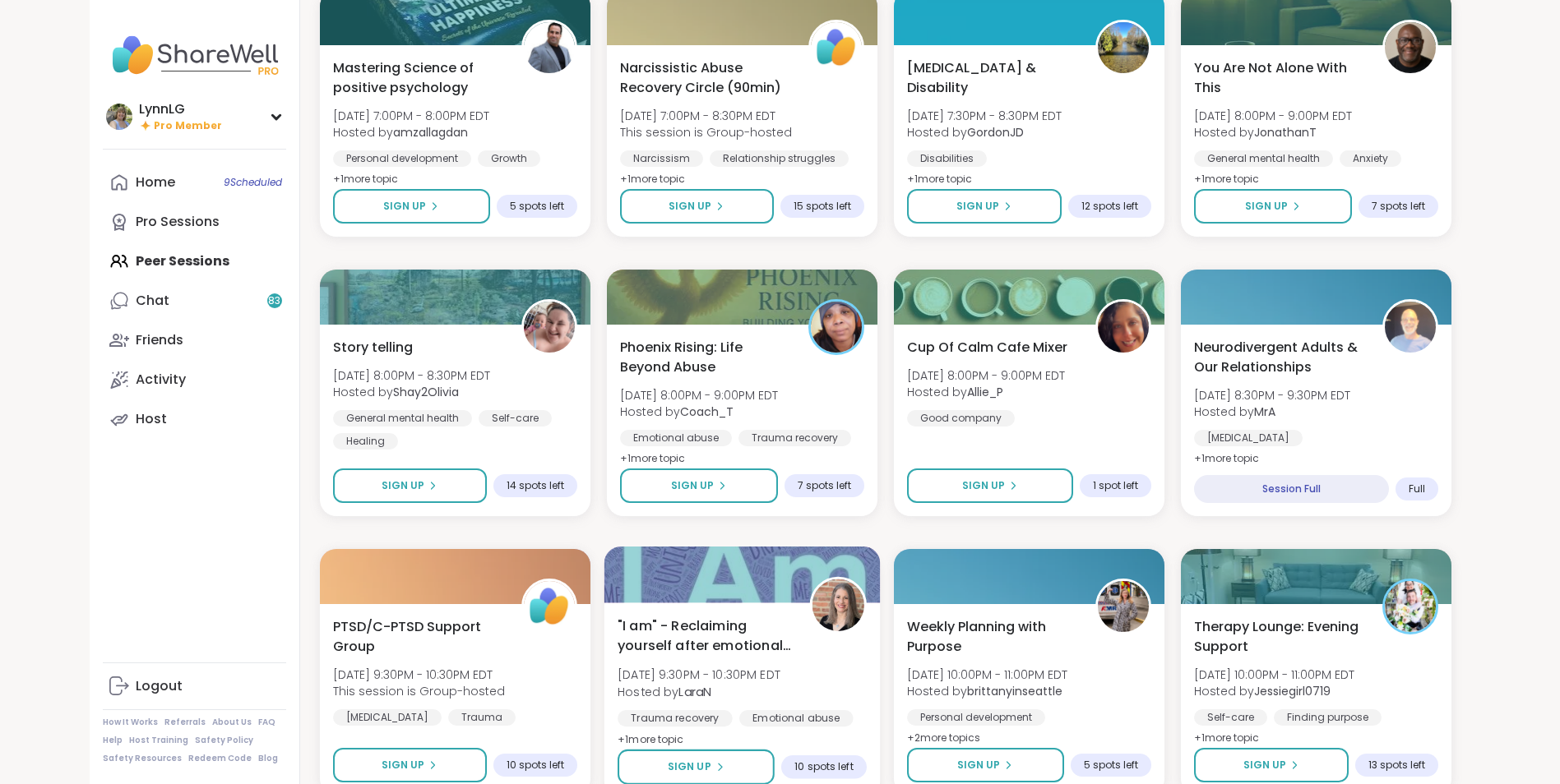
click at [834, 527] on div ""I am" - Reclaiming yourself after emotional abuse Sun, Sep 07 | 9:30PM - 10:30…" at bounding box center [742, 682] width 249 height 134
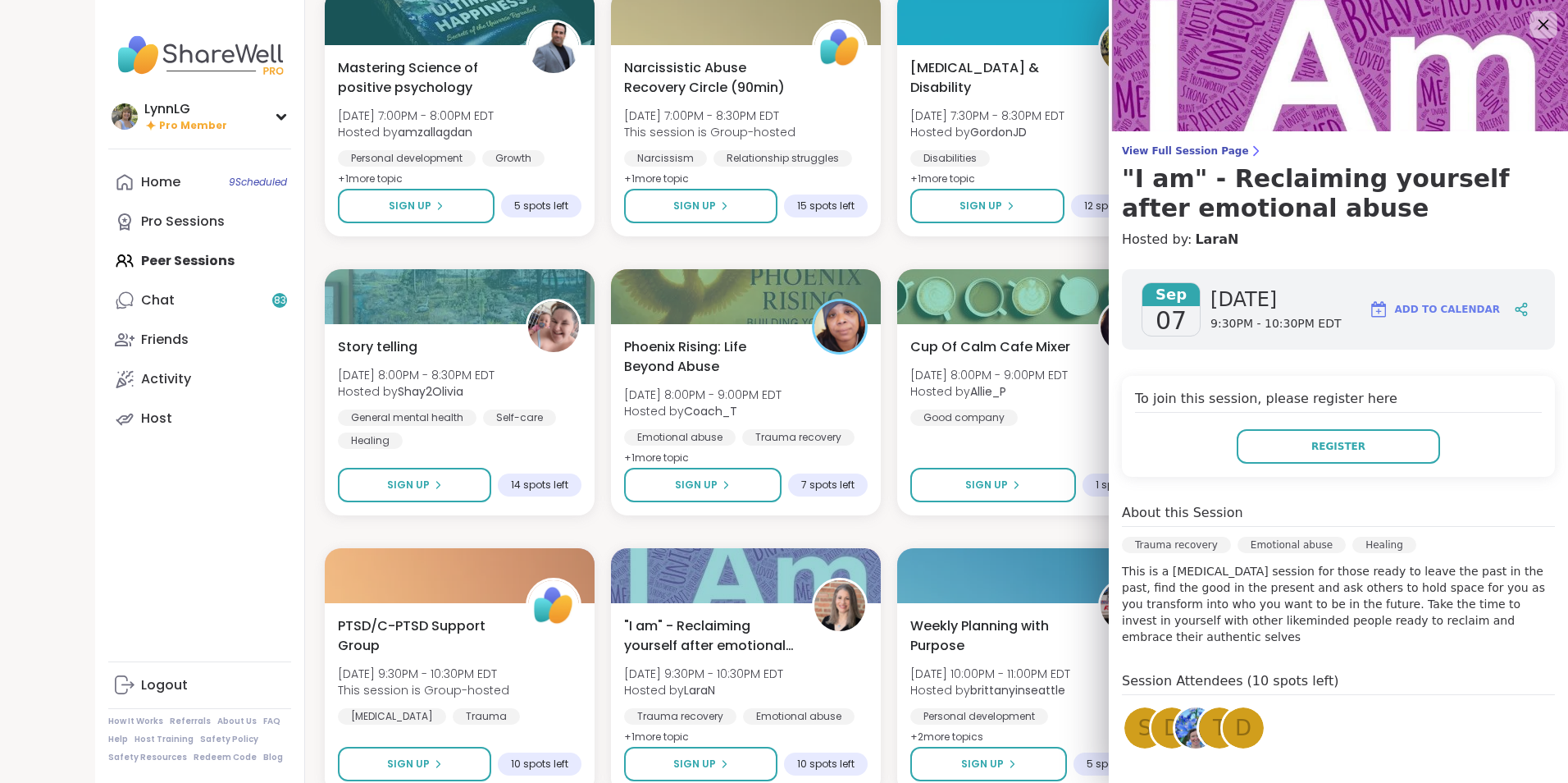
click at [1101, 24] on icon at bounding box center [1543, 23] width 20 height 20
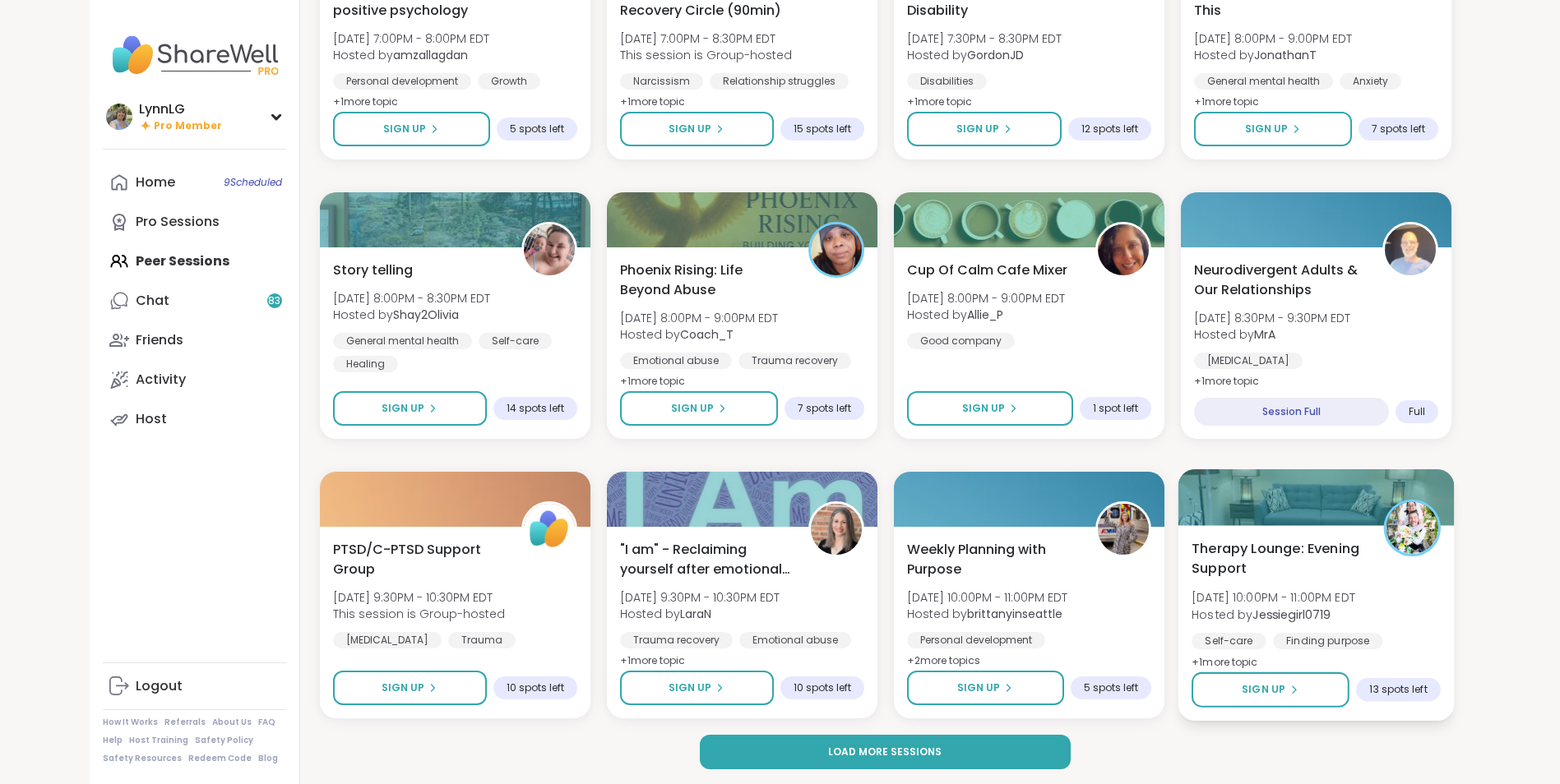
scroll to position [1998, 0]
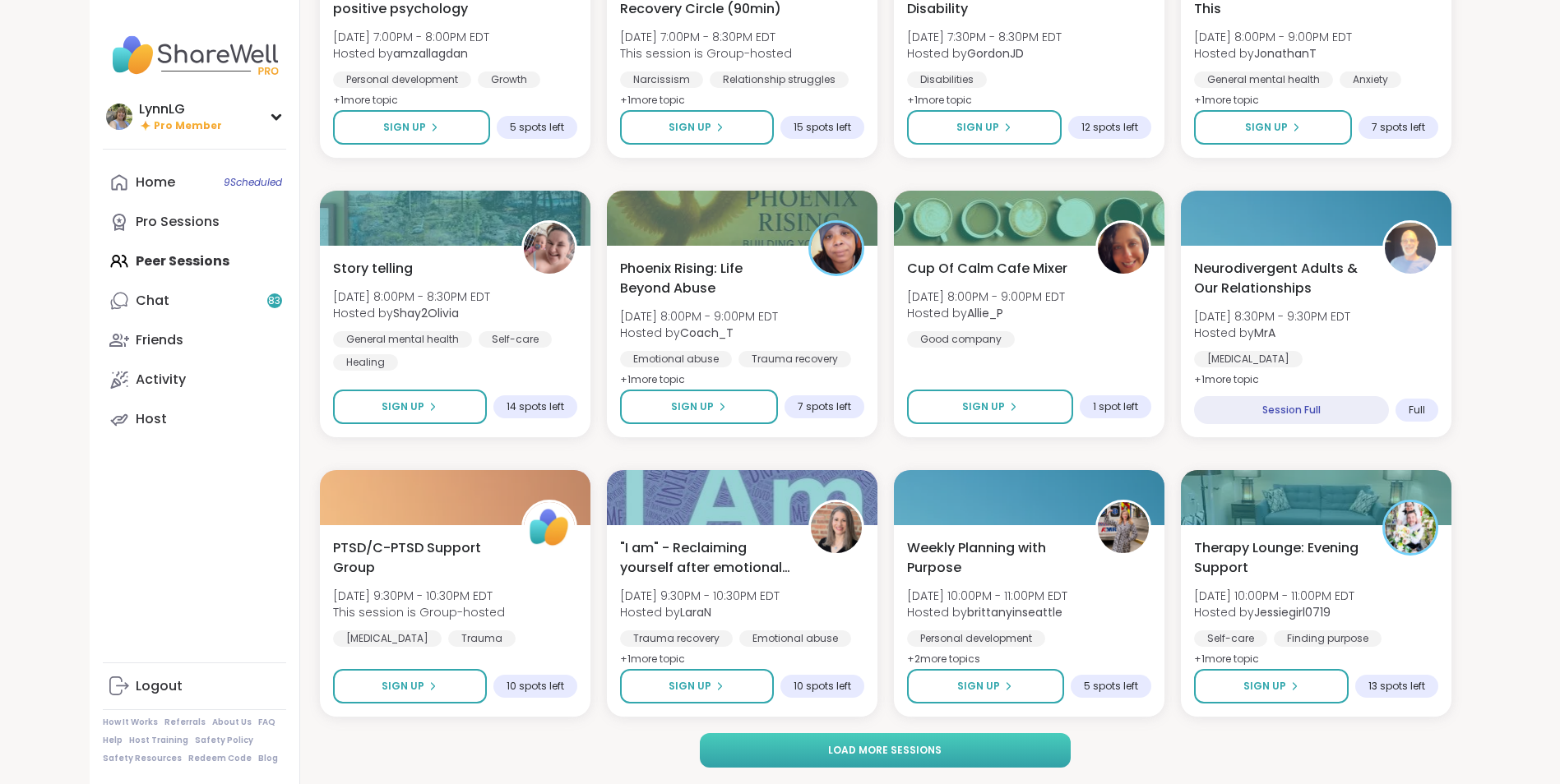
click at [1010, 527] on button "Load more sessions" at bounding box center [885, 750] width 370 height 35
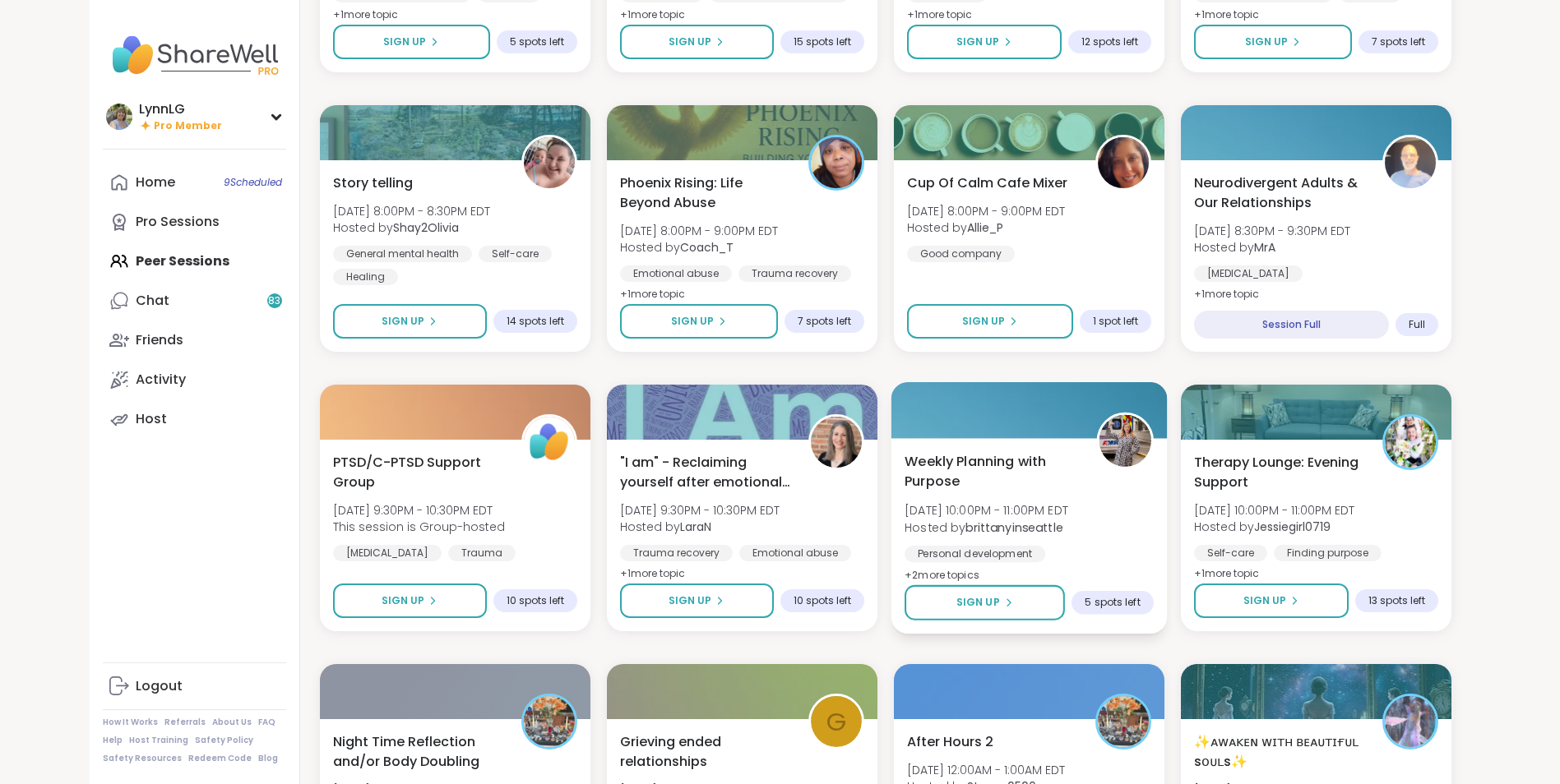
scroll to position [2083, 0]
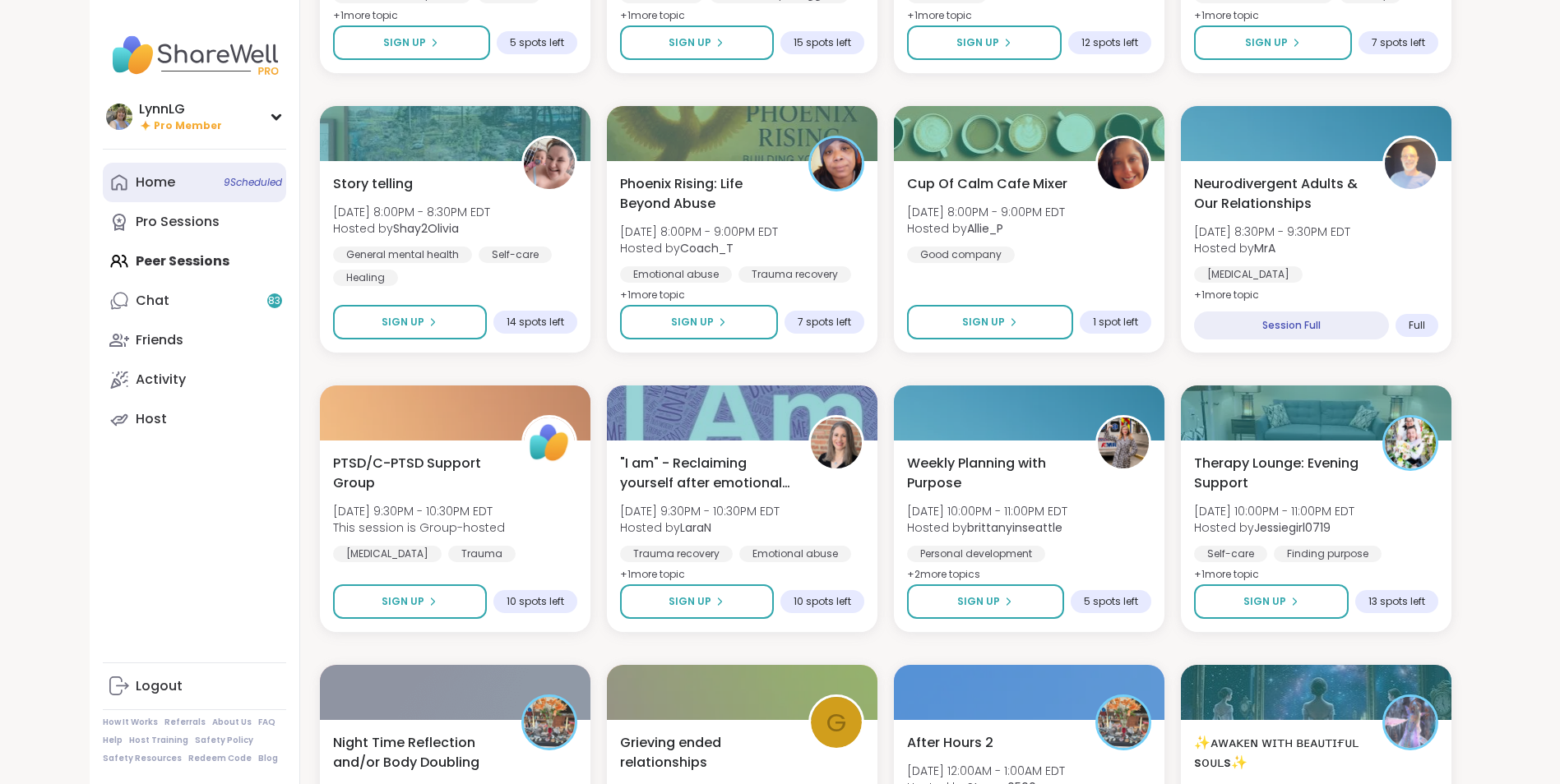
click at [245, 175] on span "9 Scheduled" at bounding box center [253, 182] width 58 height 14
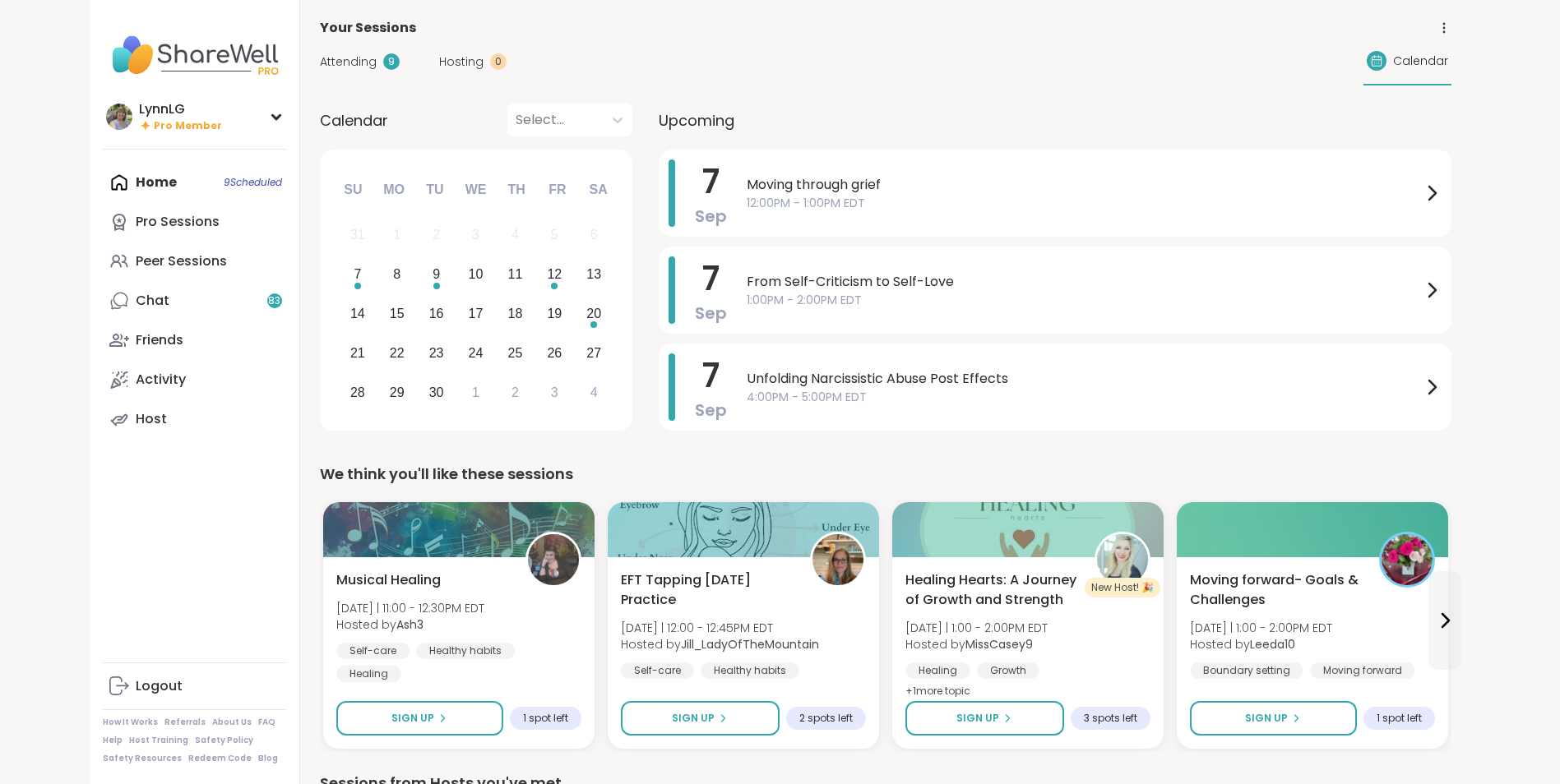
scroll to position [1, 0]
click at [250, 180] on div "Home 9 Scheduled Pro Sessions Peer Sessions Chat 83 Friends Activity Host" at bounding box center [194, 300] width 183 height 276
click at [358, 273] on div "7" at bounding box center [358, 274] width 8 height 22
drag, startPoint x: 358, startPoint y: 273, endPoint x: 353, endPoint y: 289, distance: 16.8
click at [353, 289] on div "7" at bounding box center [358, 275] width 35 height 35
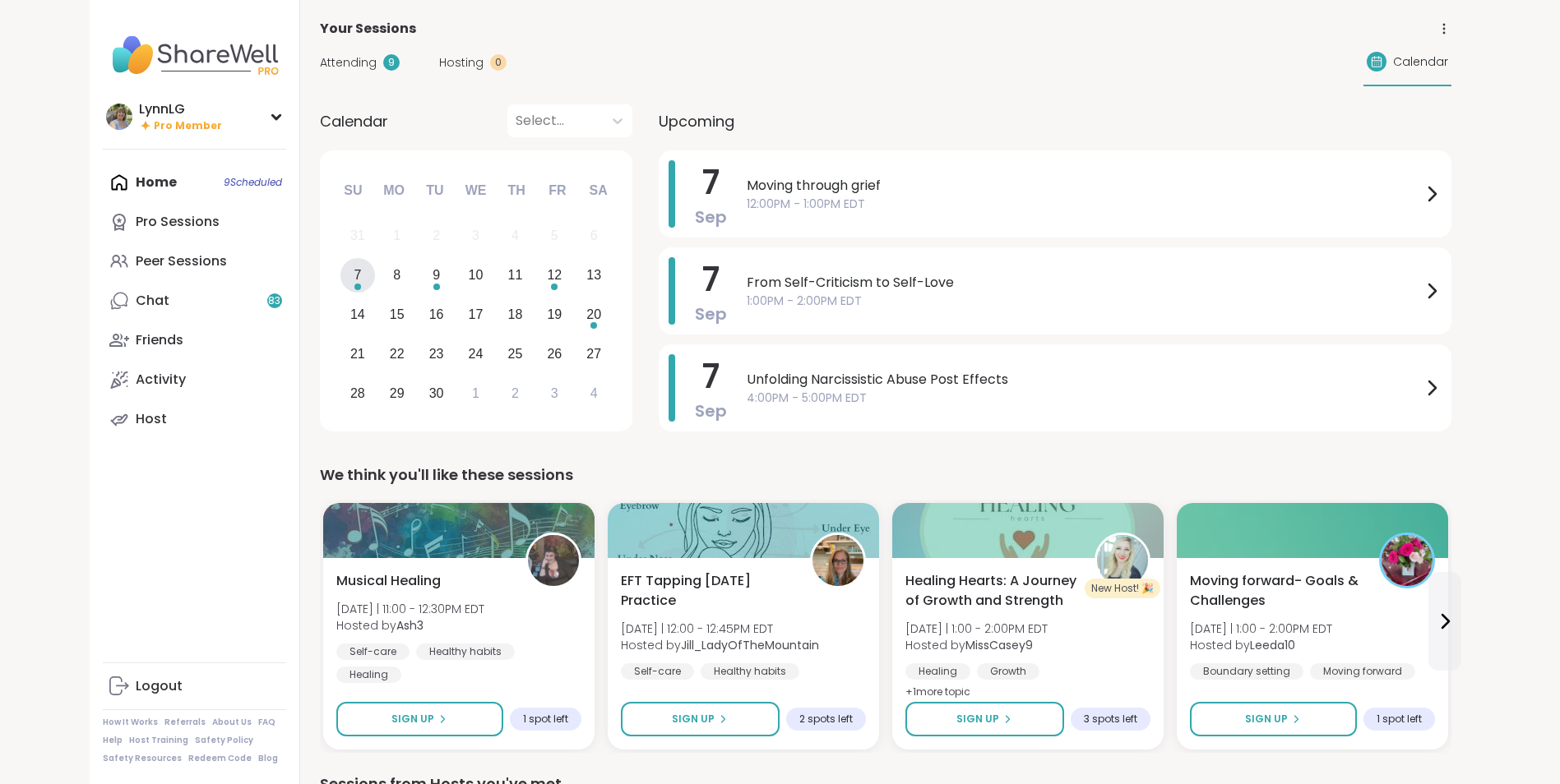
click at [353, 290] on div "7" at bounding box center [358, 275] width 35 height 35
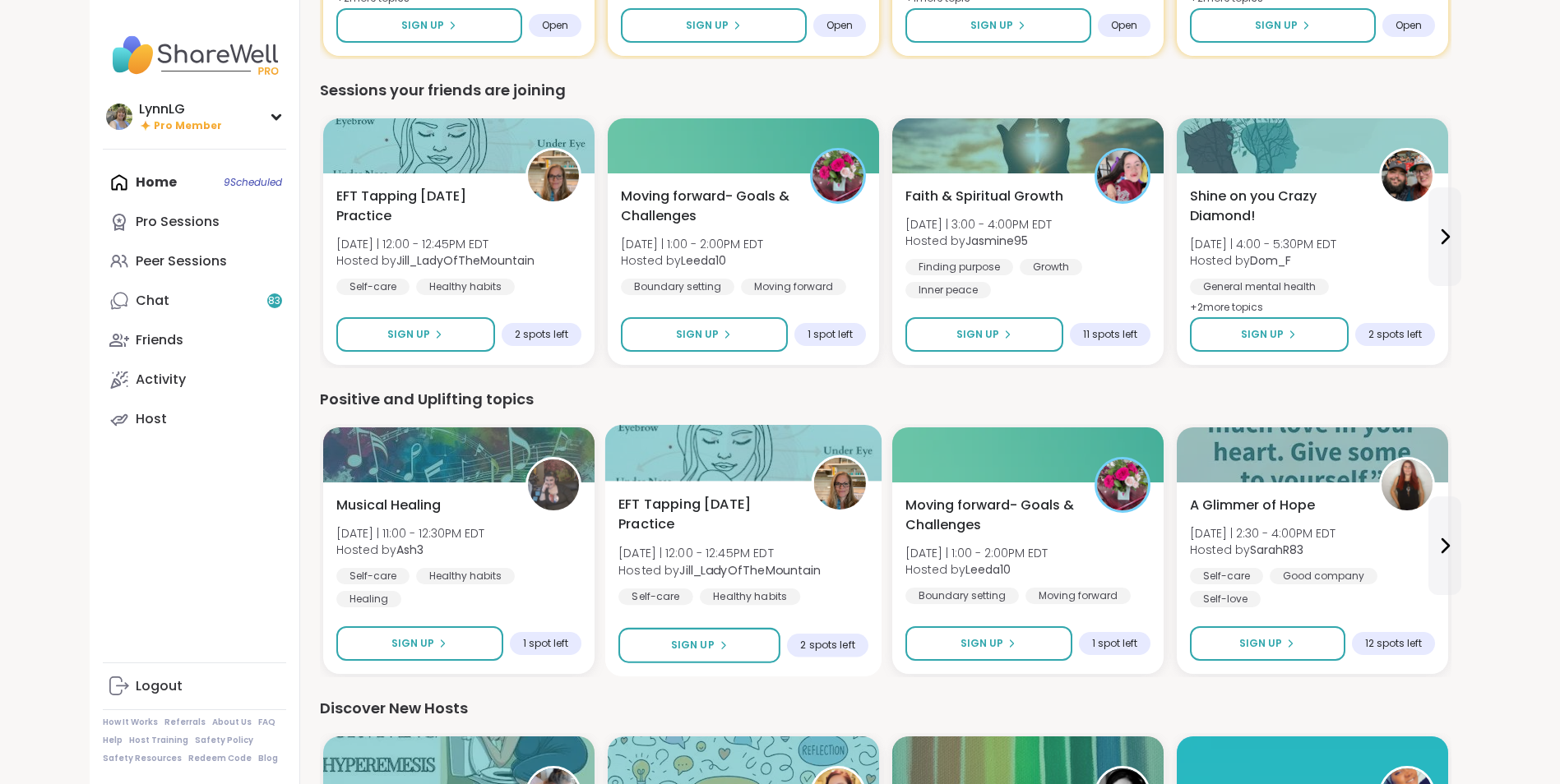
scroll to position [1313, 0]
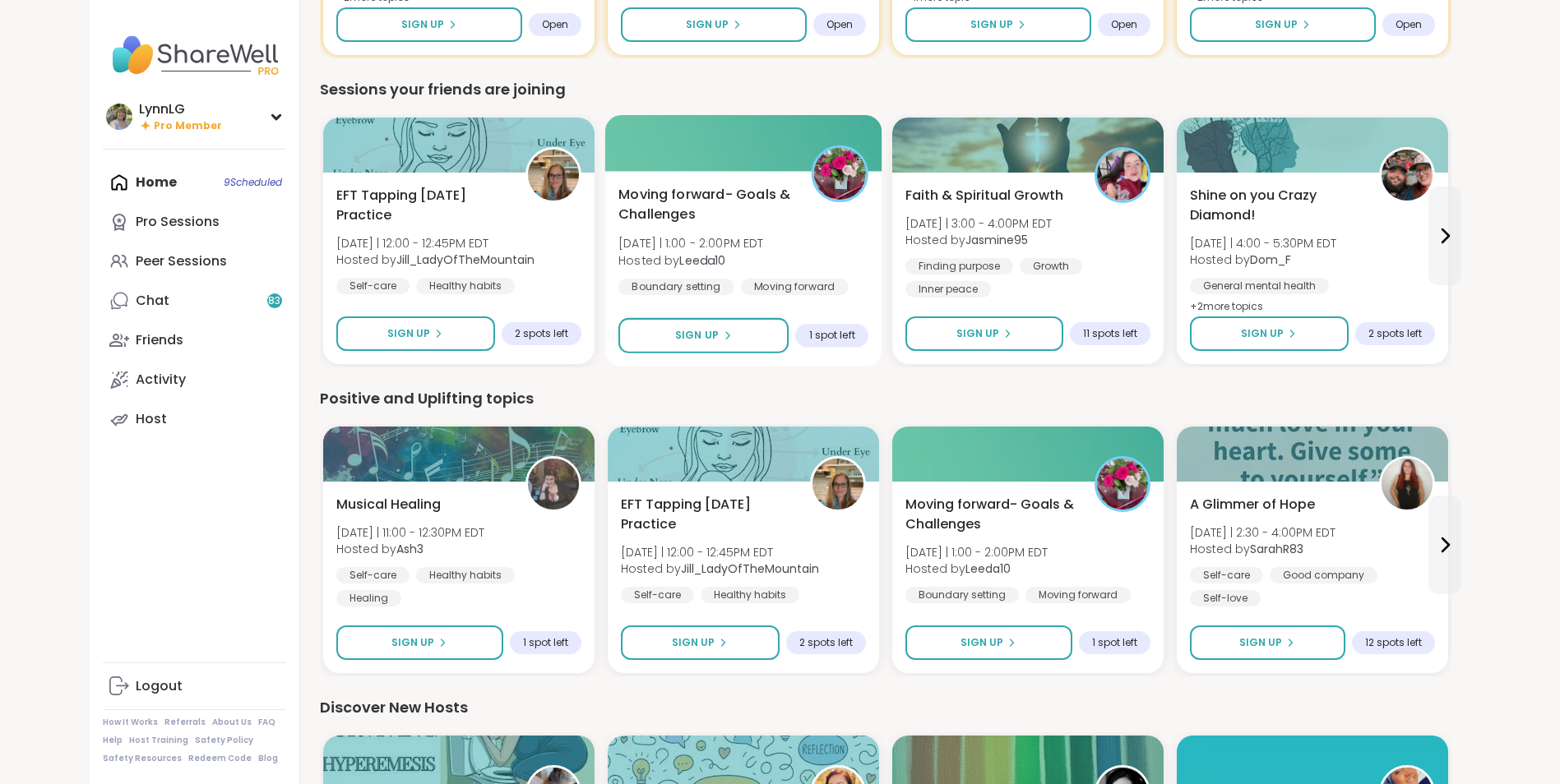
click at [798, 234] on div "Moving forward- Goals & Challenges Sun 9/7 | 1:00 - 2:00PM EDT Hosted by Leeda1…" at bounding box center [744, 240] width 250 height 110
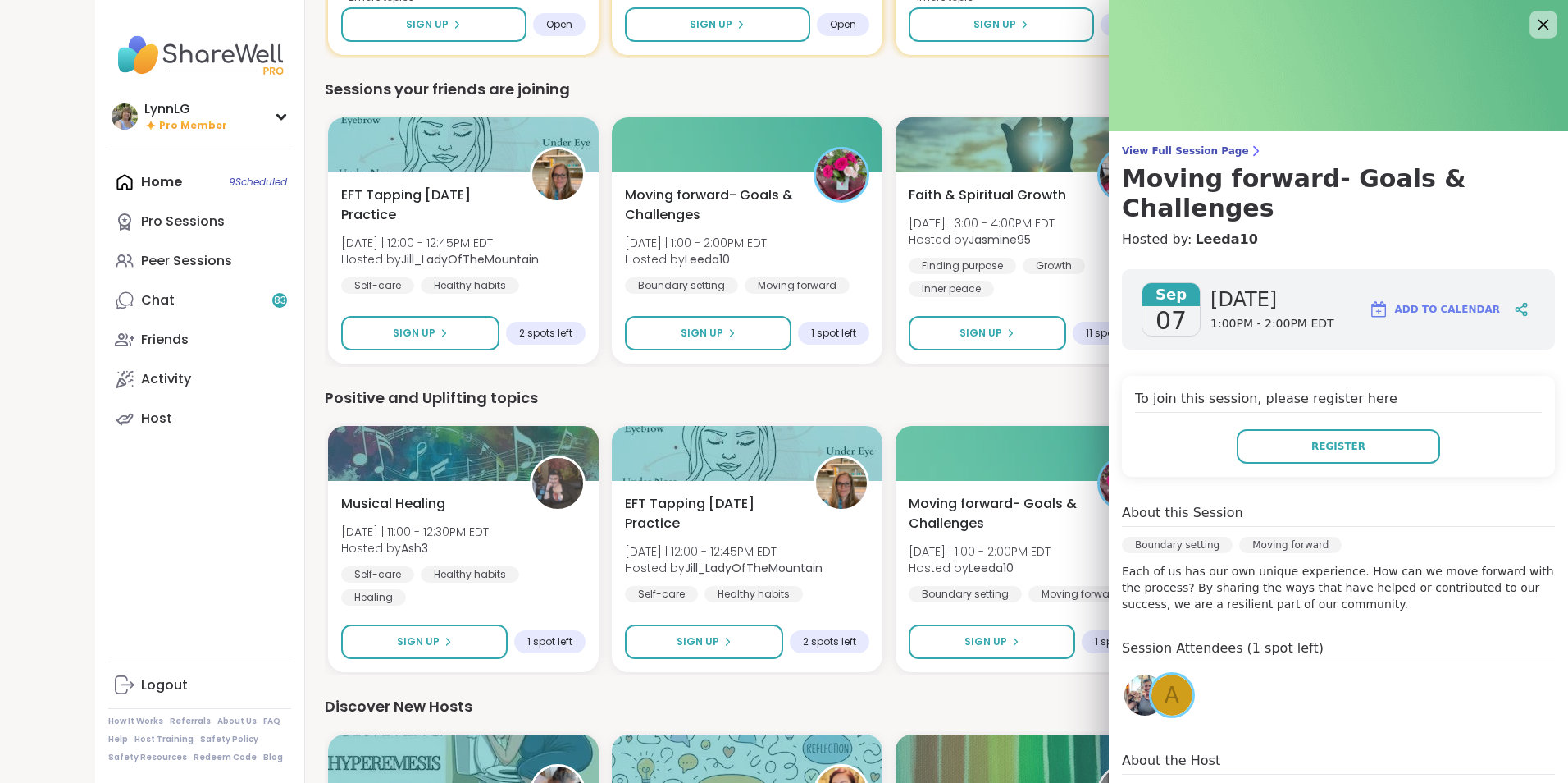
click at [1101, 30] on icon at bounding box center [1544, 24] width 11 height 11
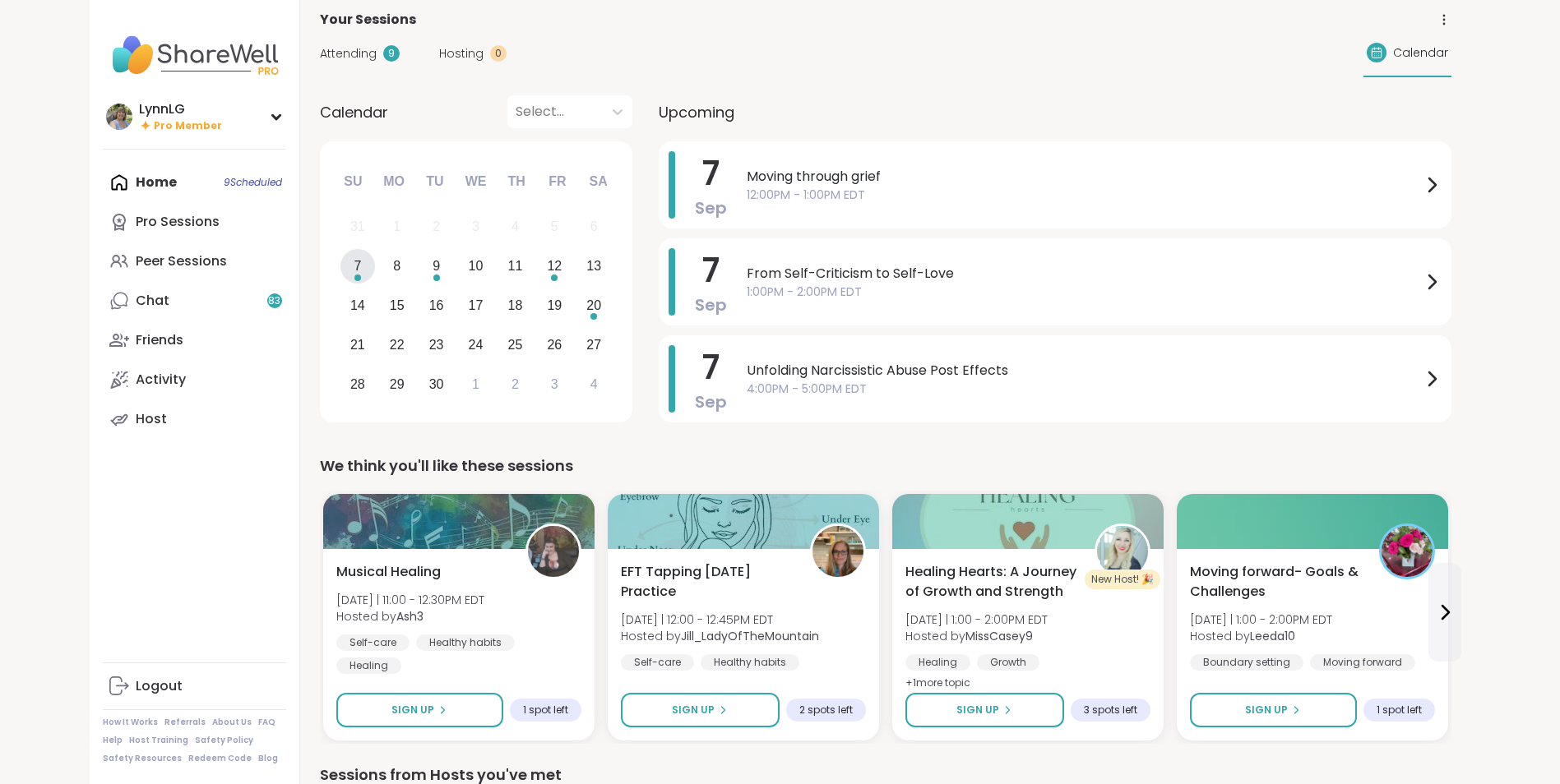
scroll to position [0, 0]
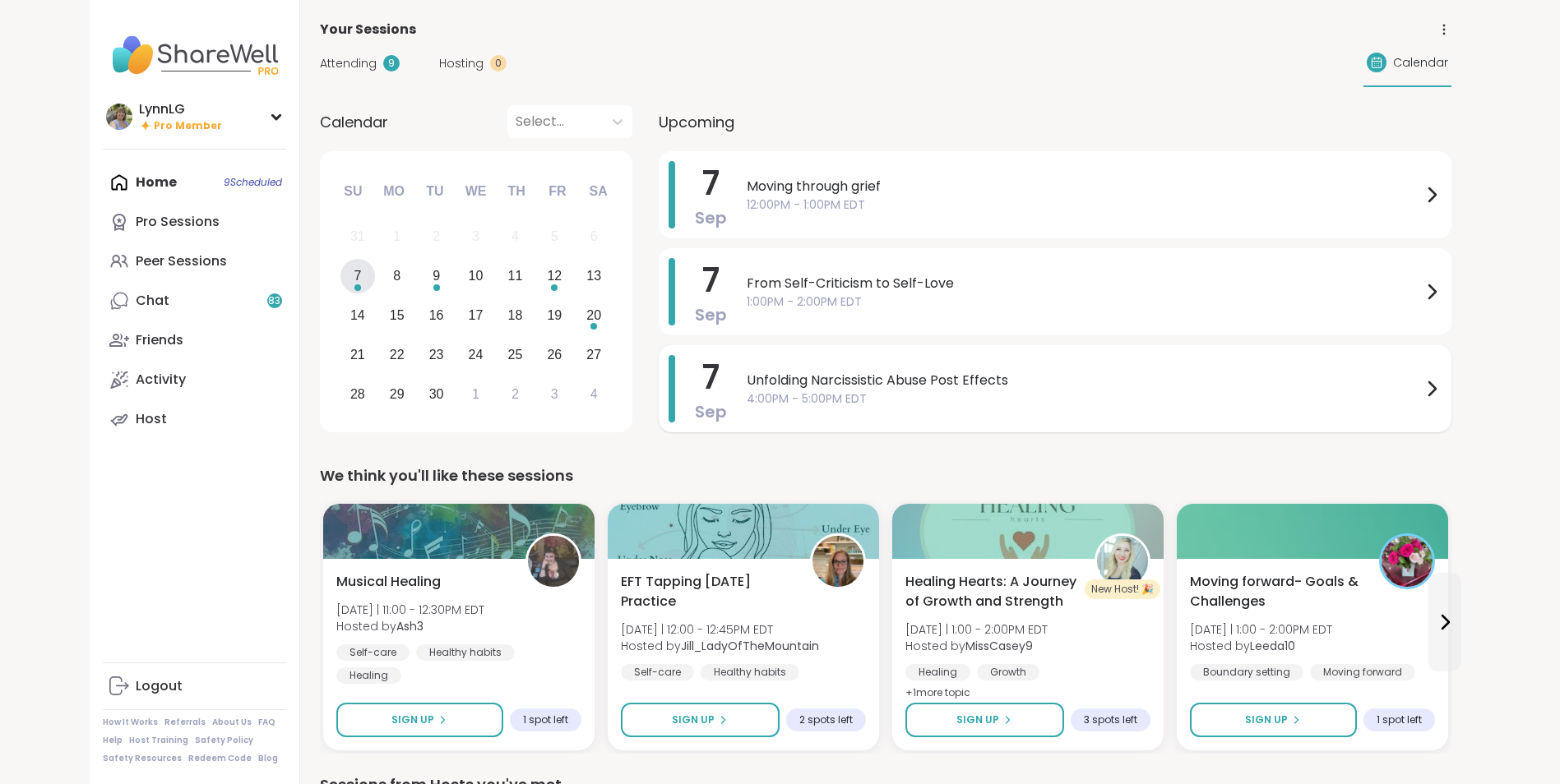
click at [1103, 370] on span "Unfolding Narcissistic Abuse Post Effects" at bounding box center [1084, 380] width 675 height 19
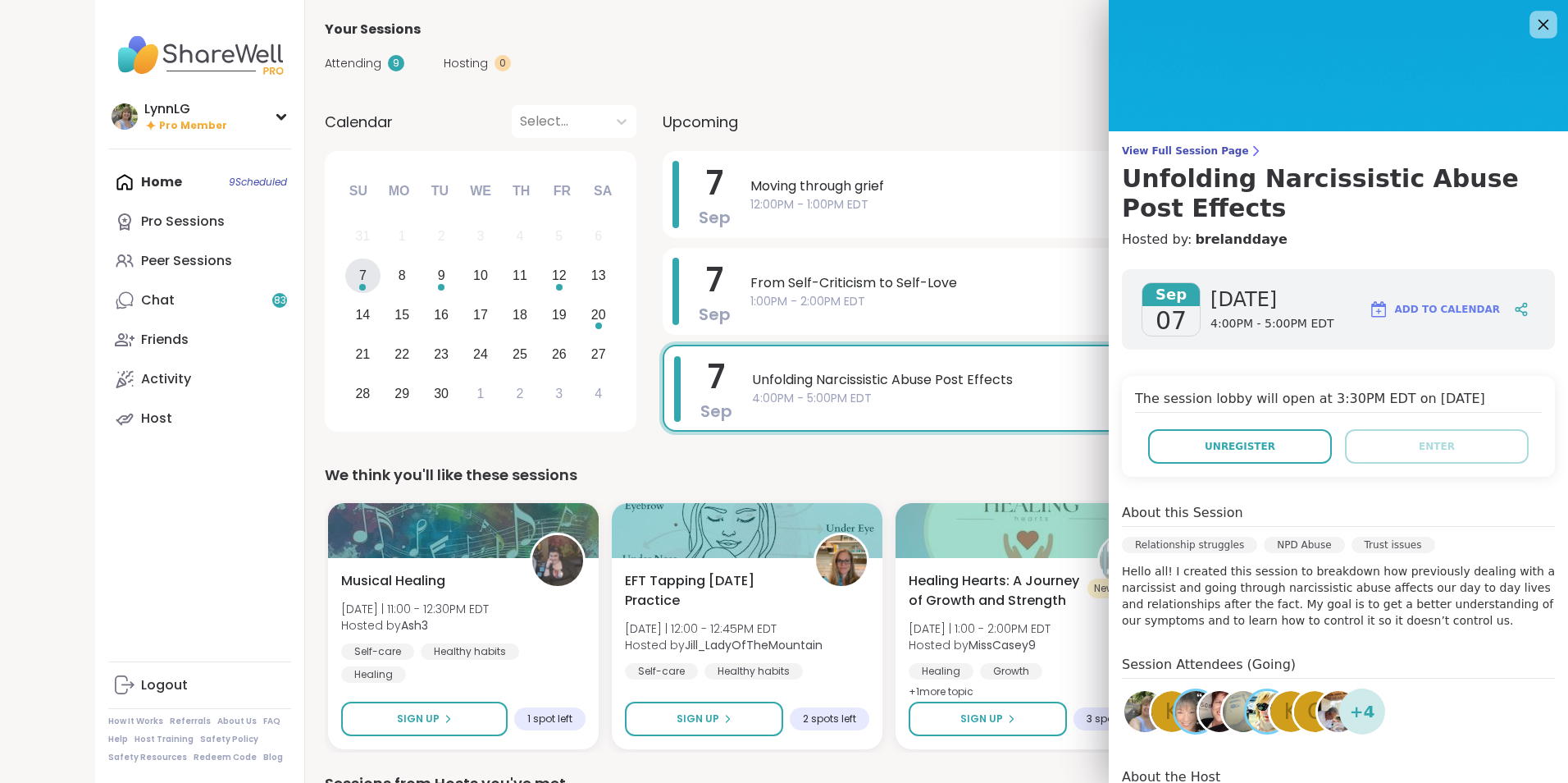
click at [1101, 22] on icon at bounding box center [1544, 24] width 11 height 11
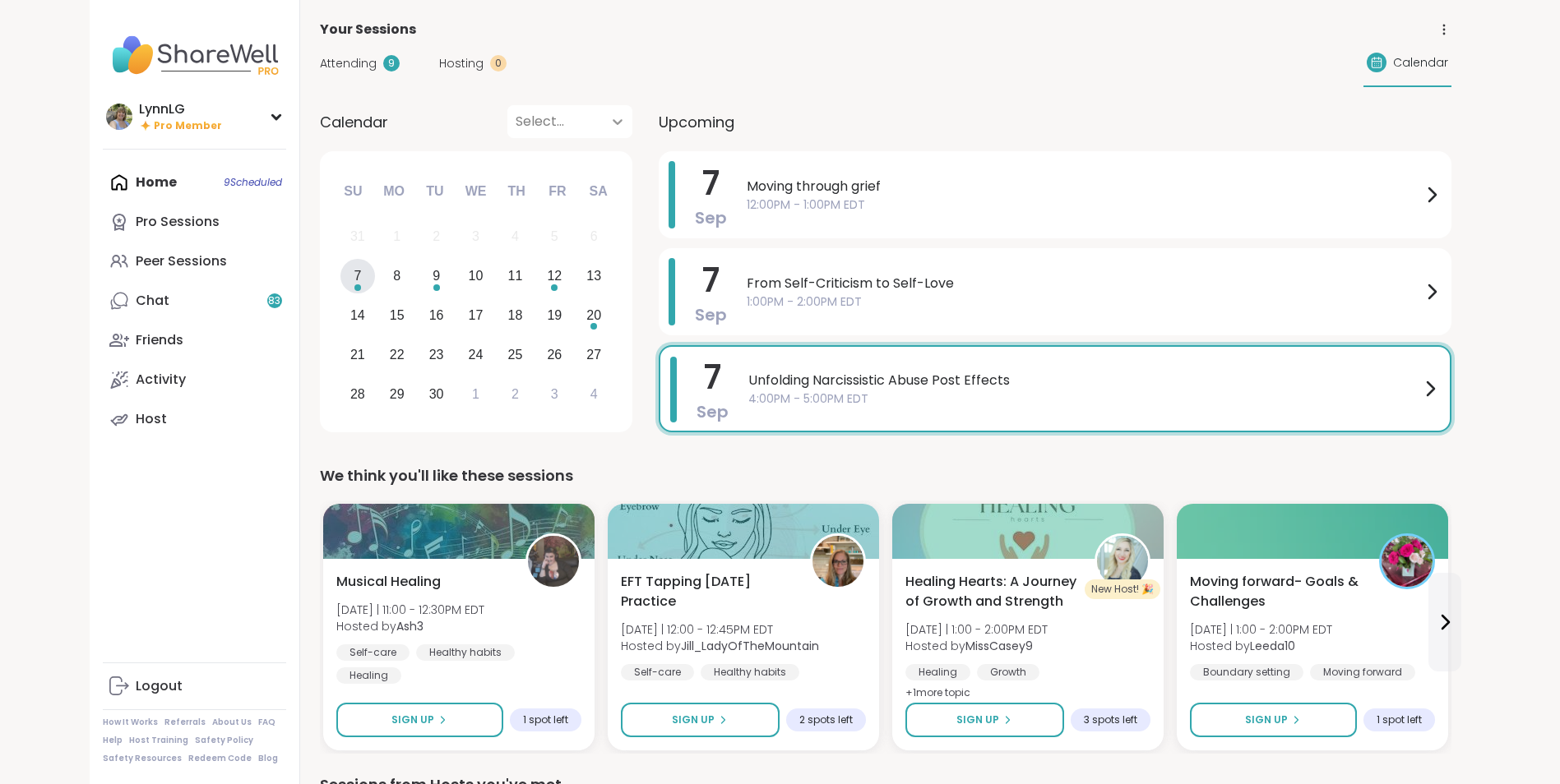
click at [611, 121] on icon at bounding box center [617, 121] width 16 height 16
click at [344, 60] on span "Attending" at bounding box center [348, 64] width 57 height 17
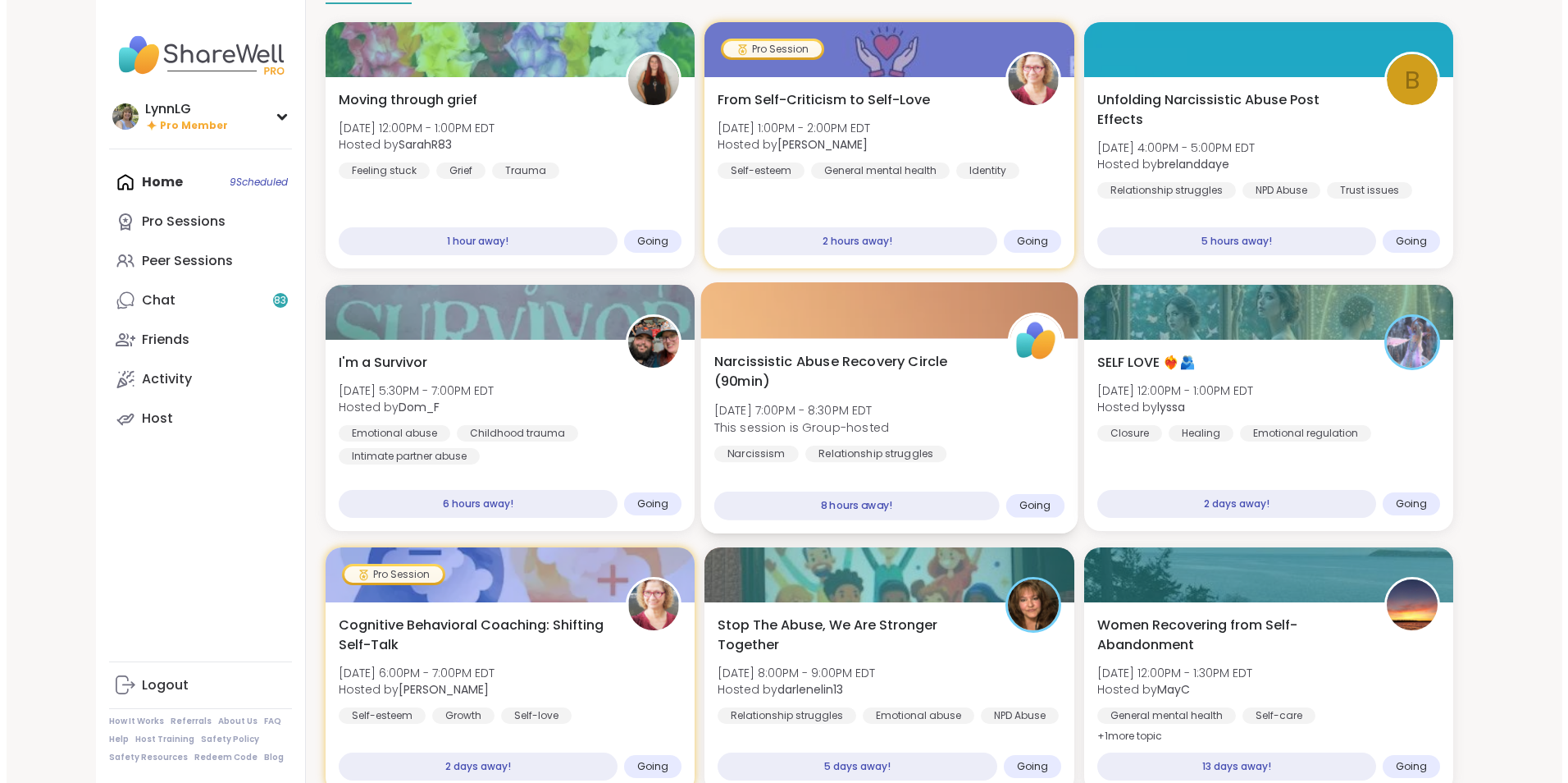
scroll to position [81, 0]
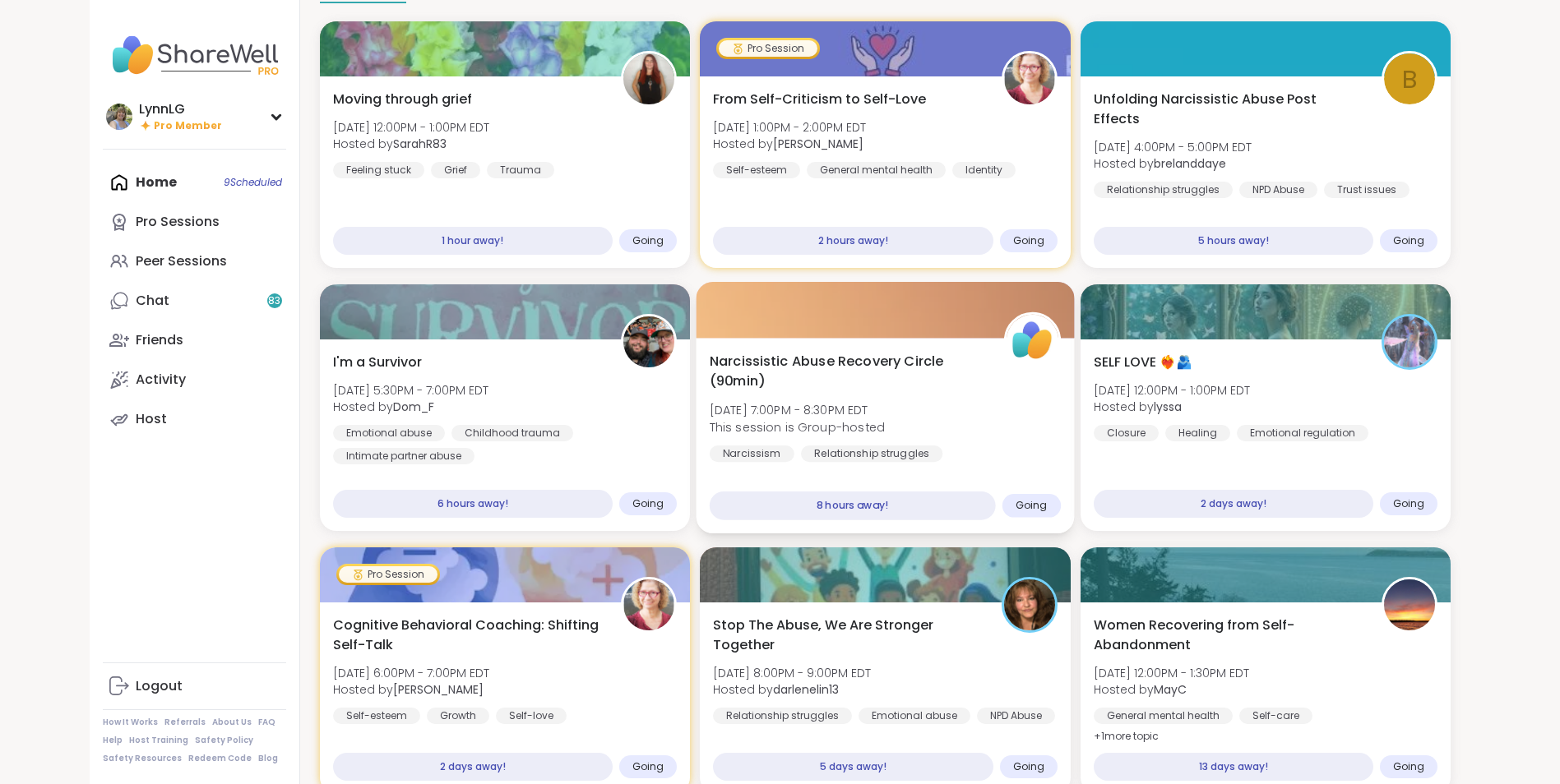
click at [952, 405] on div "Narcissistic Abuse Recovery Circle (90min) Sun, Sep 07 | 7:00PM - 8:30PM EDT Th…" at bounding box center [885, 419] width 351 height 134
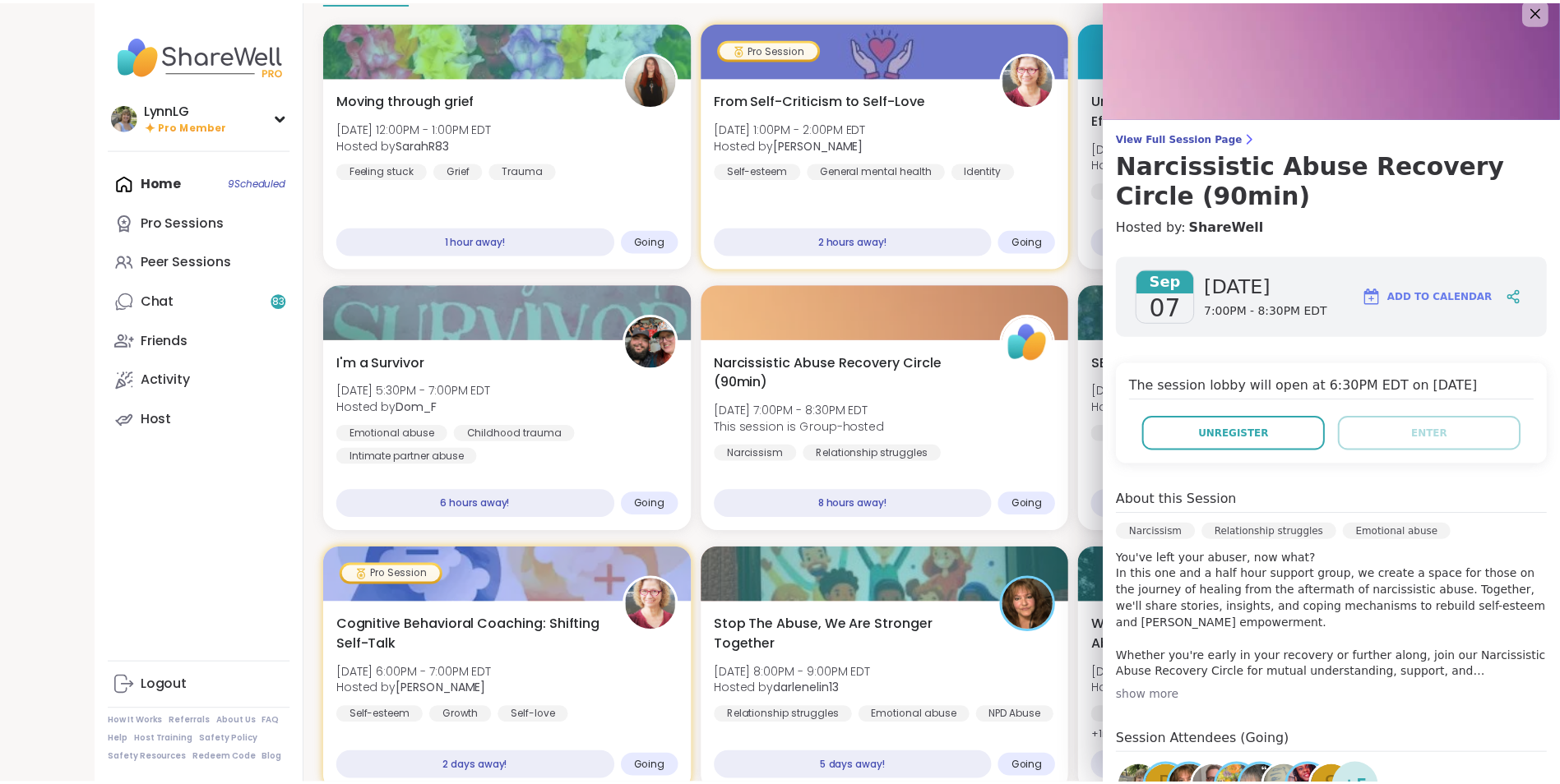
scroll to position [0, 0]
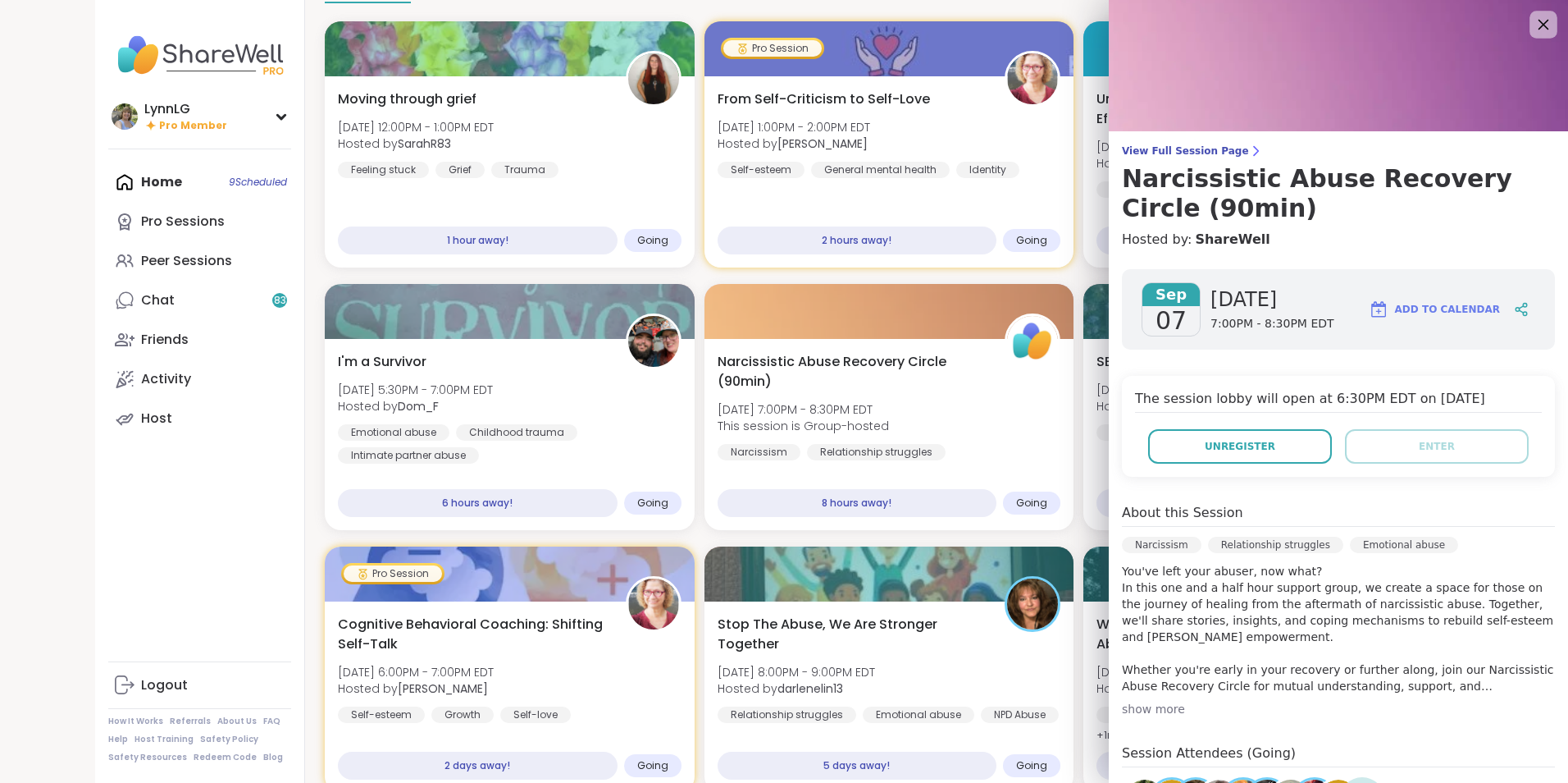
click at [1101, 23] on icon at bounding box center [1543, 23] width 20 height 20
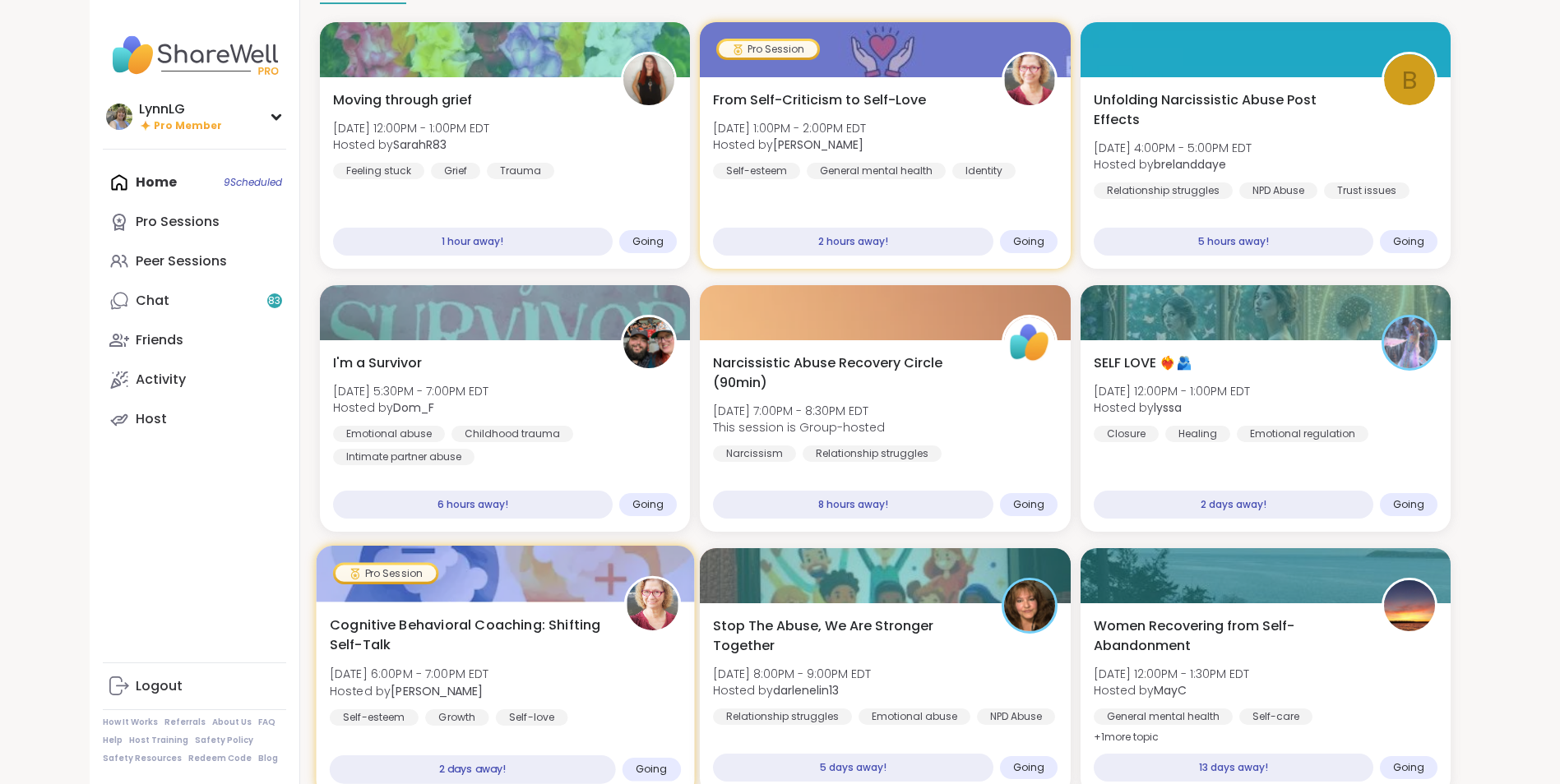
scroll to position [81, 0]
